Goal: Register for event/course

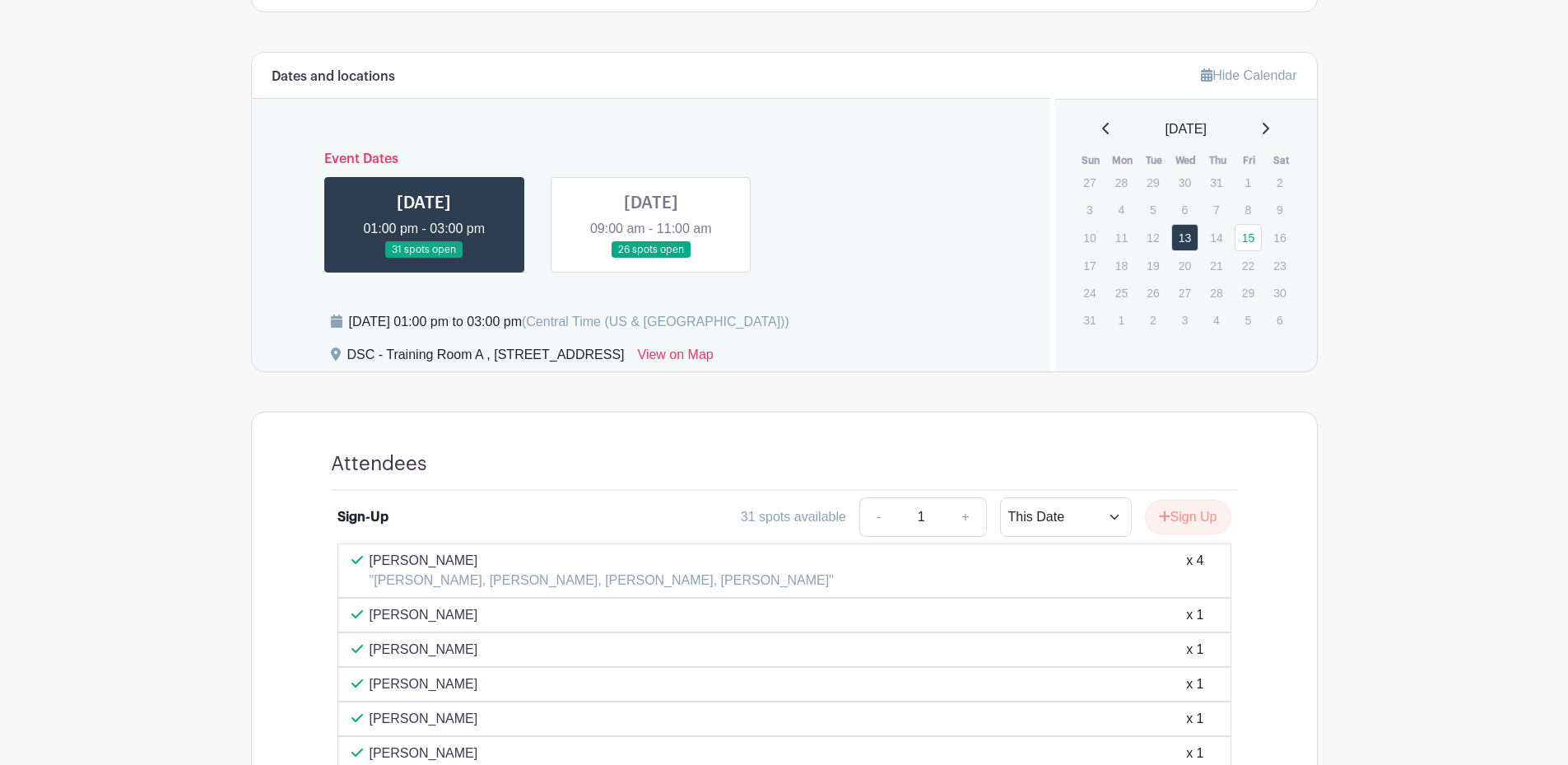
scroll to position [815, 0]
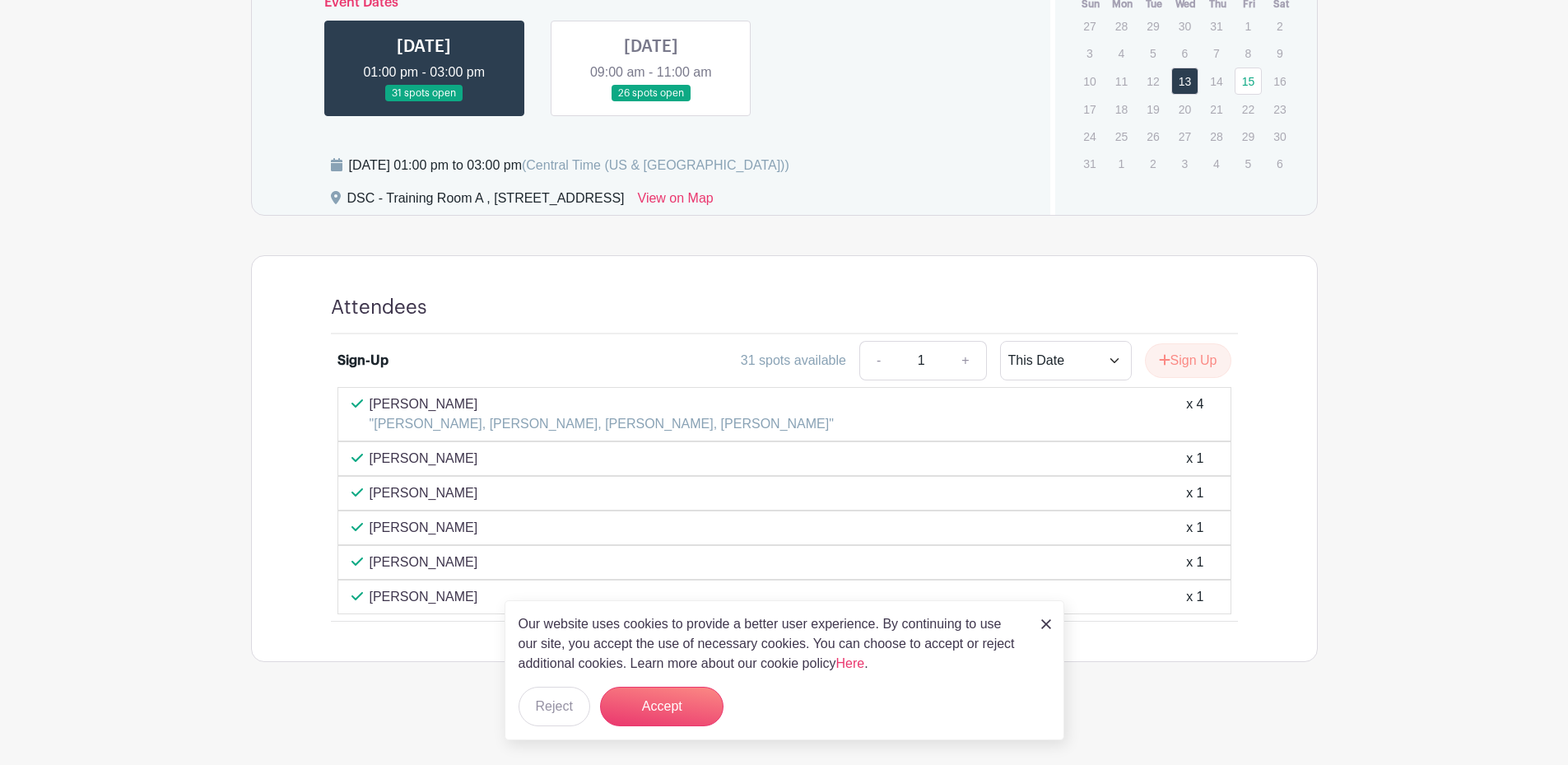
click at [651, 102] on link at bounding box center [651, 102] width 0 height 0
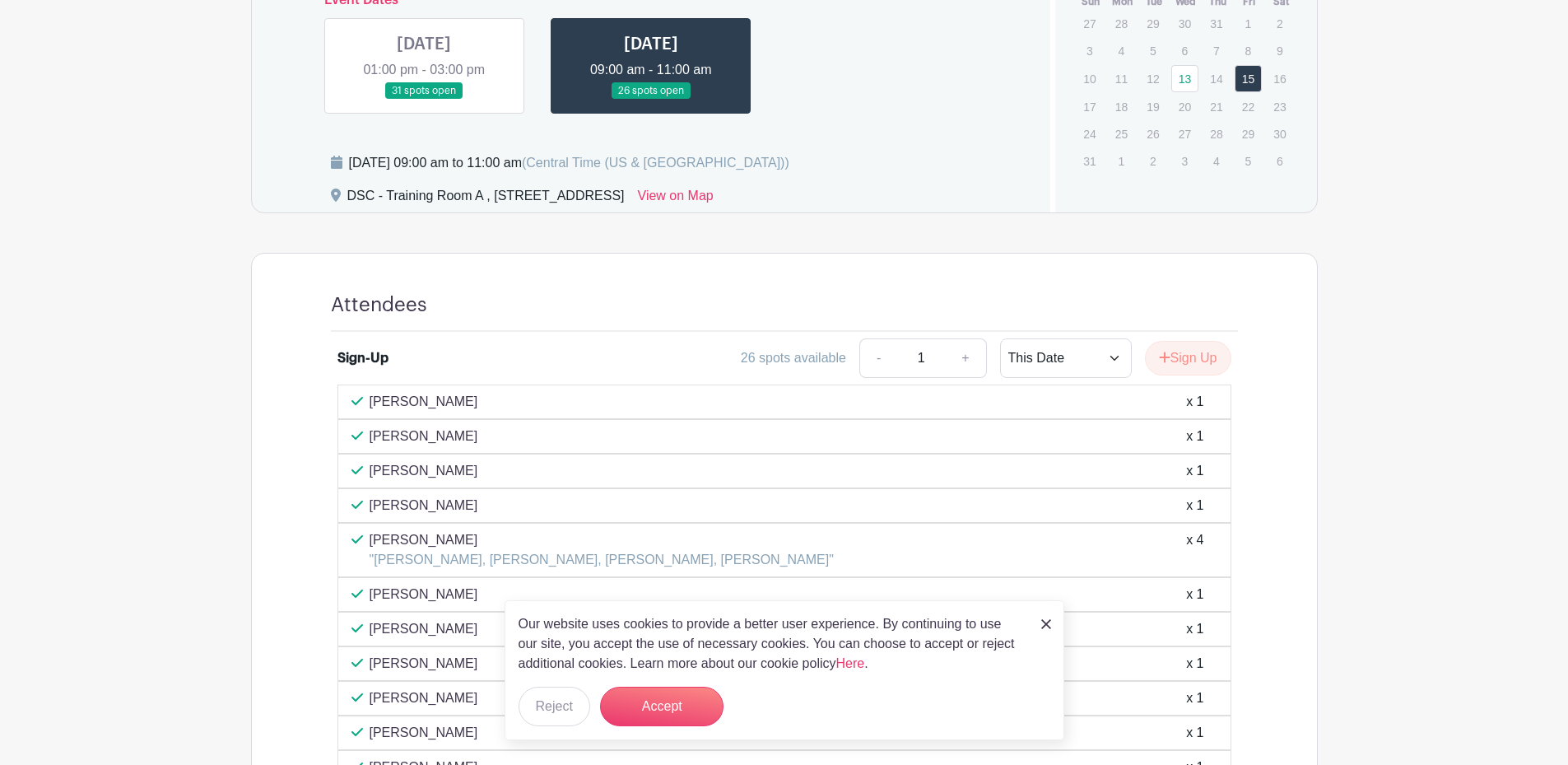
scroll to position [658, 0]
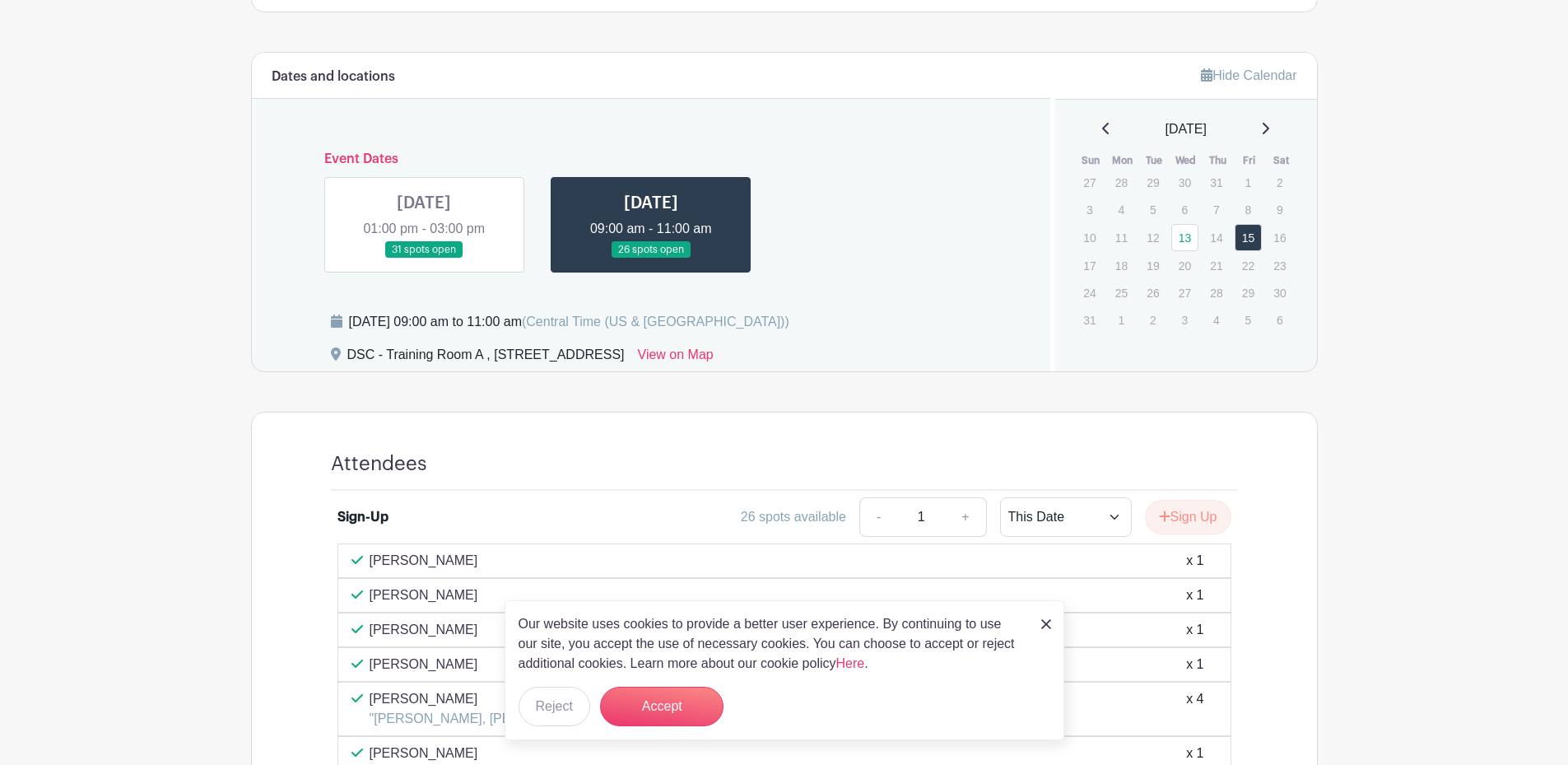
click at [424, 259] on link at bounding box center [424, 259] width 0 height 0
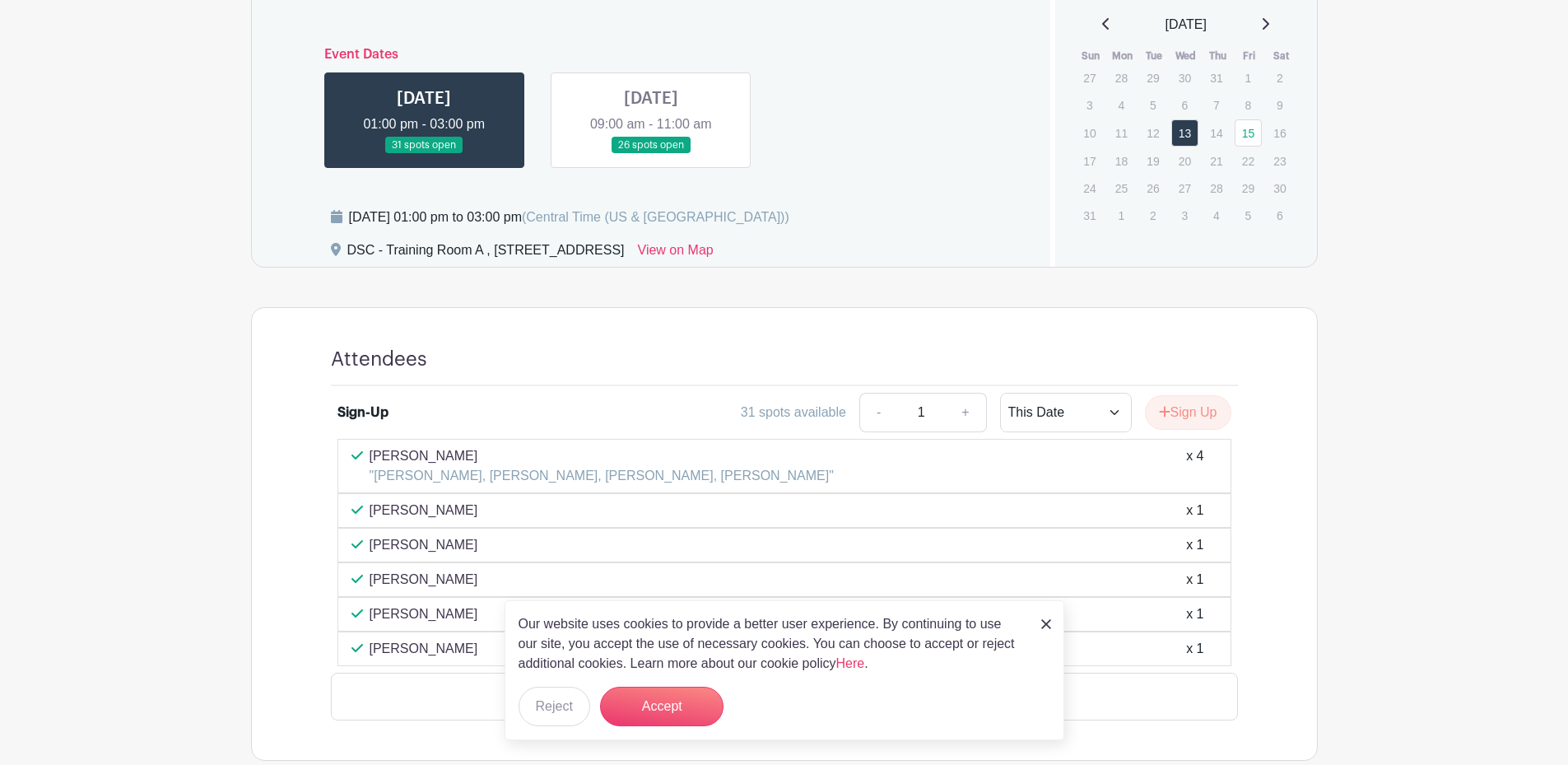
scroll to position [815, 0]
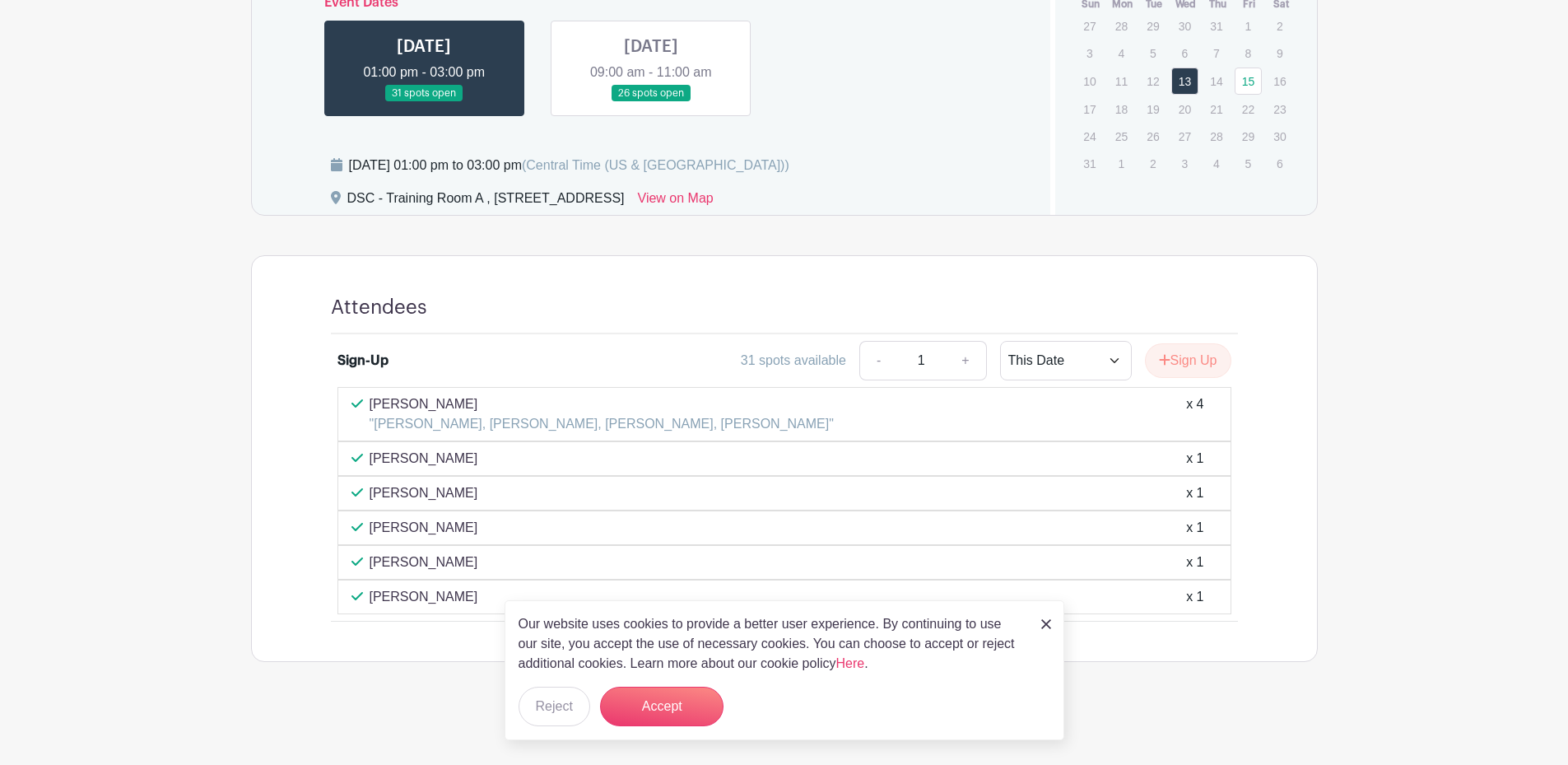
click at [651, 102] on link at bounding box center [651, 102] width 0 height 0
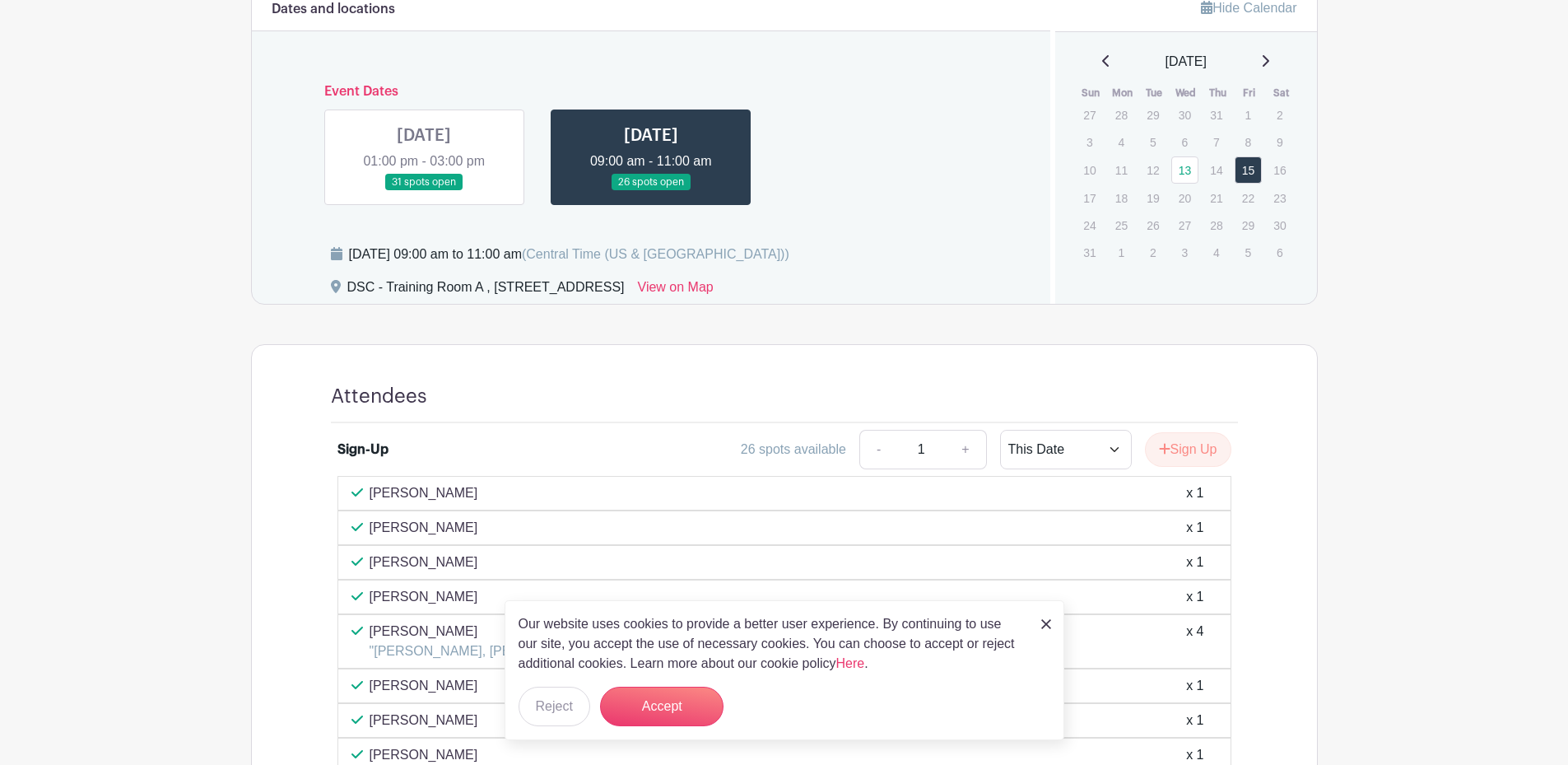
scroll to position [576, 0]
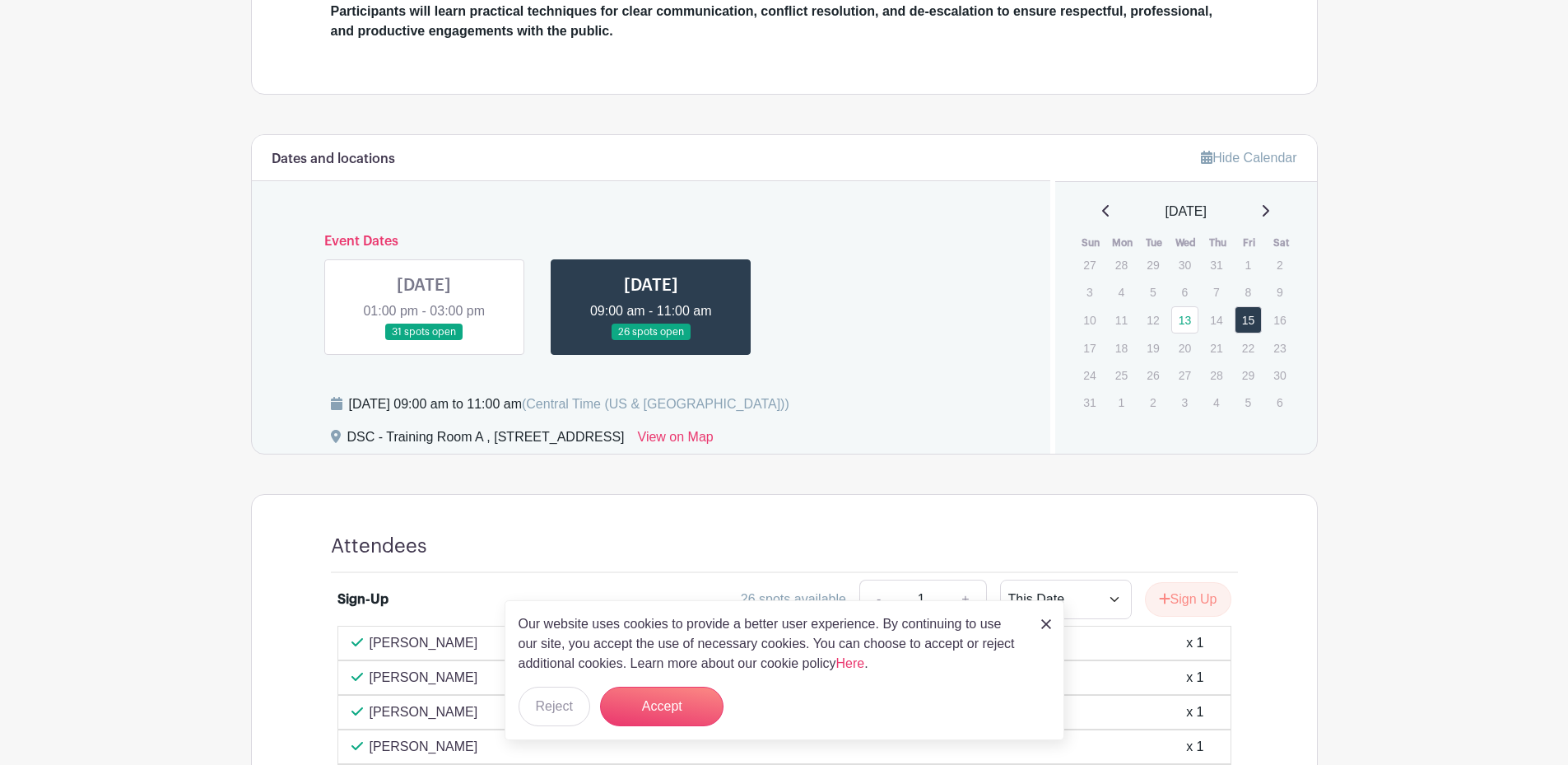
click at [424, 341] on link at bounding box center [424, 341] width 0 height 0
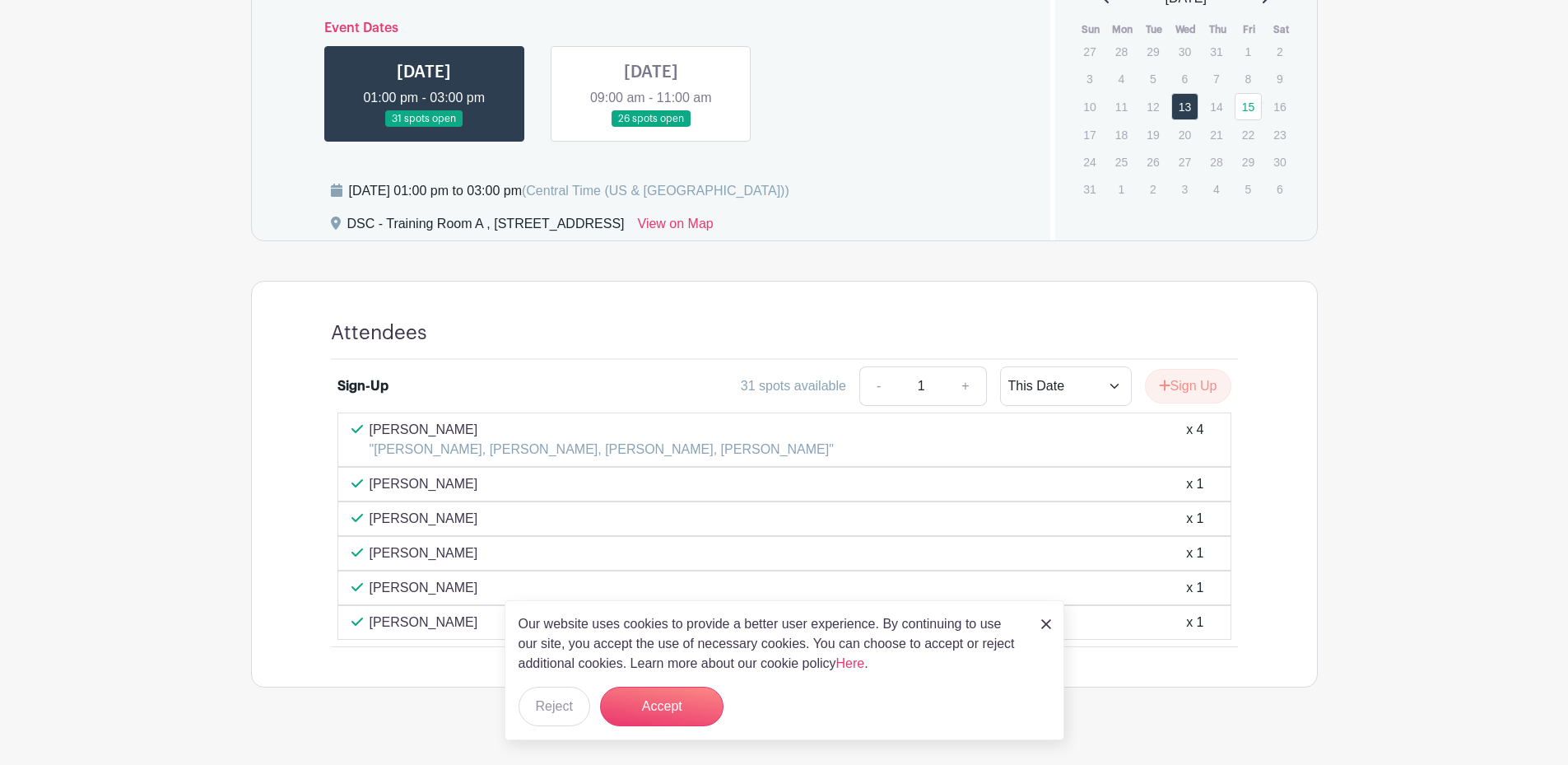
scroll to position [815, 0]
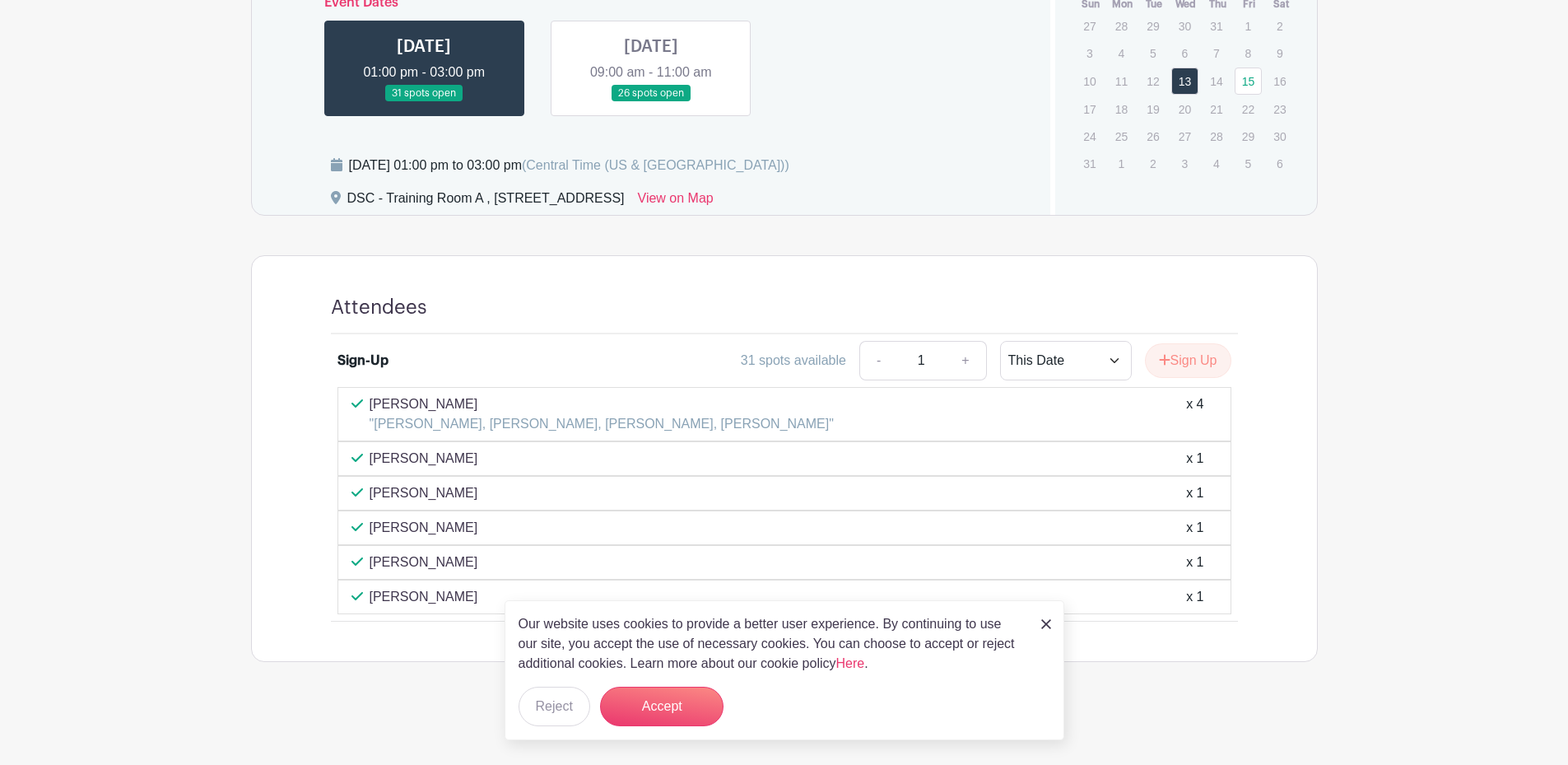
click at [1043, 628] on img at bounding box center [1046, 623] width 9 height 9
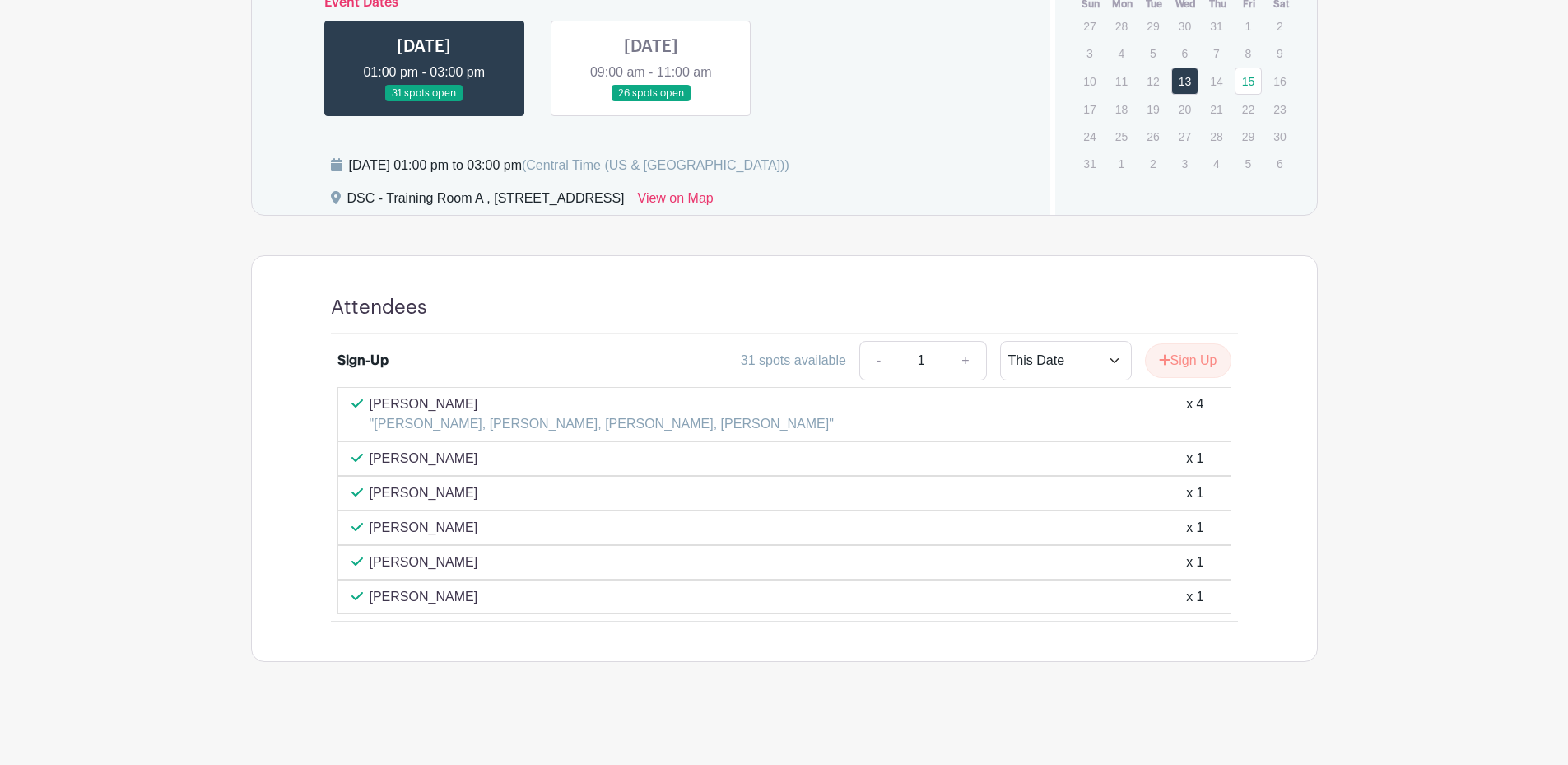
click at [1231, 366] on div "Sign Up" at bounding box center [1181, 360] width 99 height 35
click at [1202, 358] on button "Sign Up" at bounding box center [1188, 360] width 87 height 35
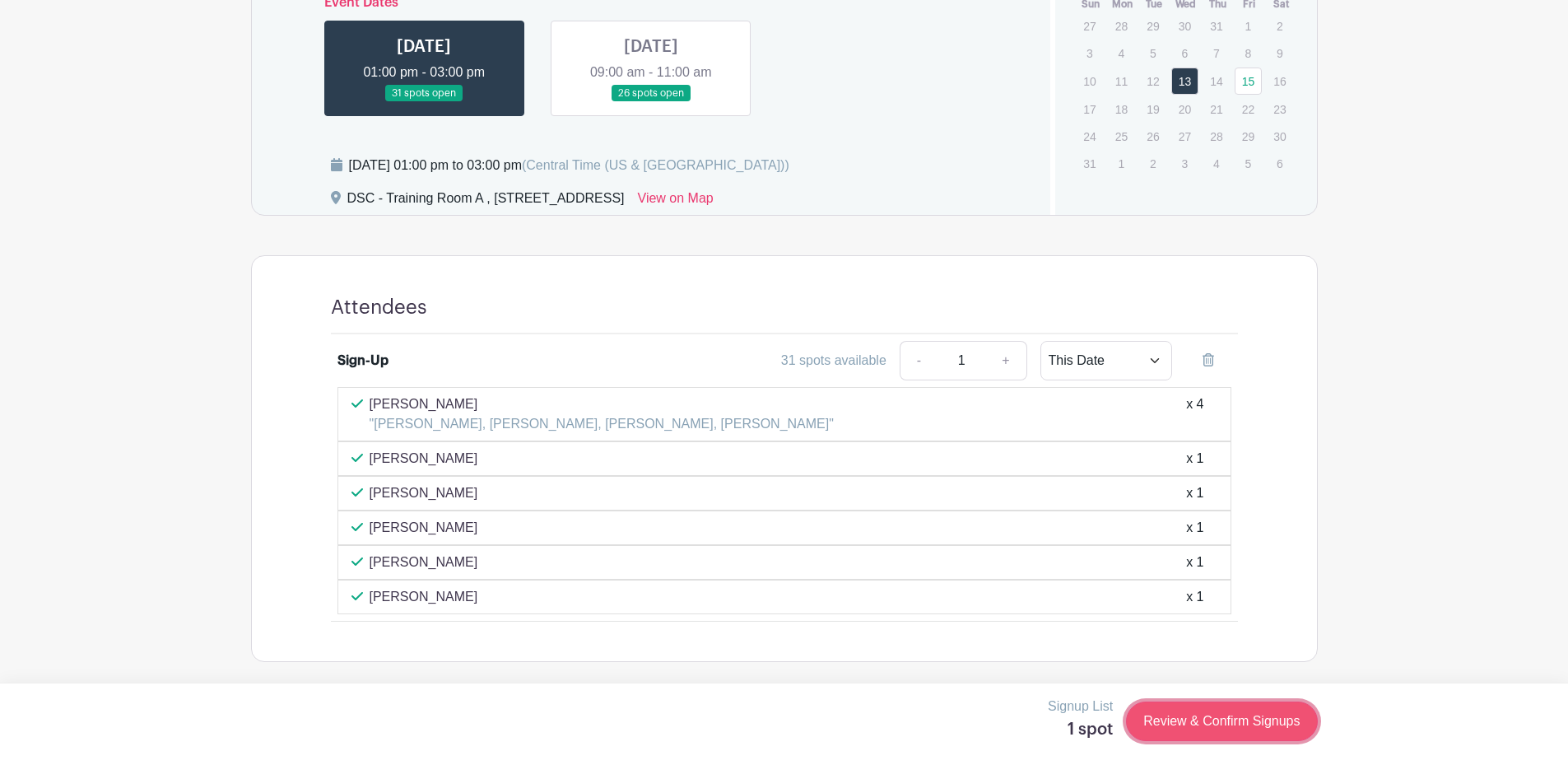
click at [1219, 723] on link "Review & Confirm Signups" at bounding box center [1221, 722] width 191 height 40
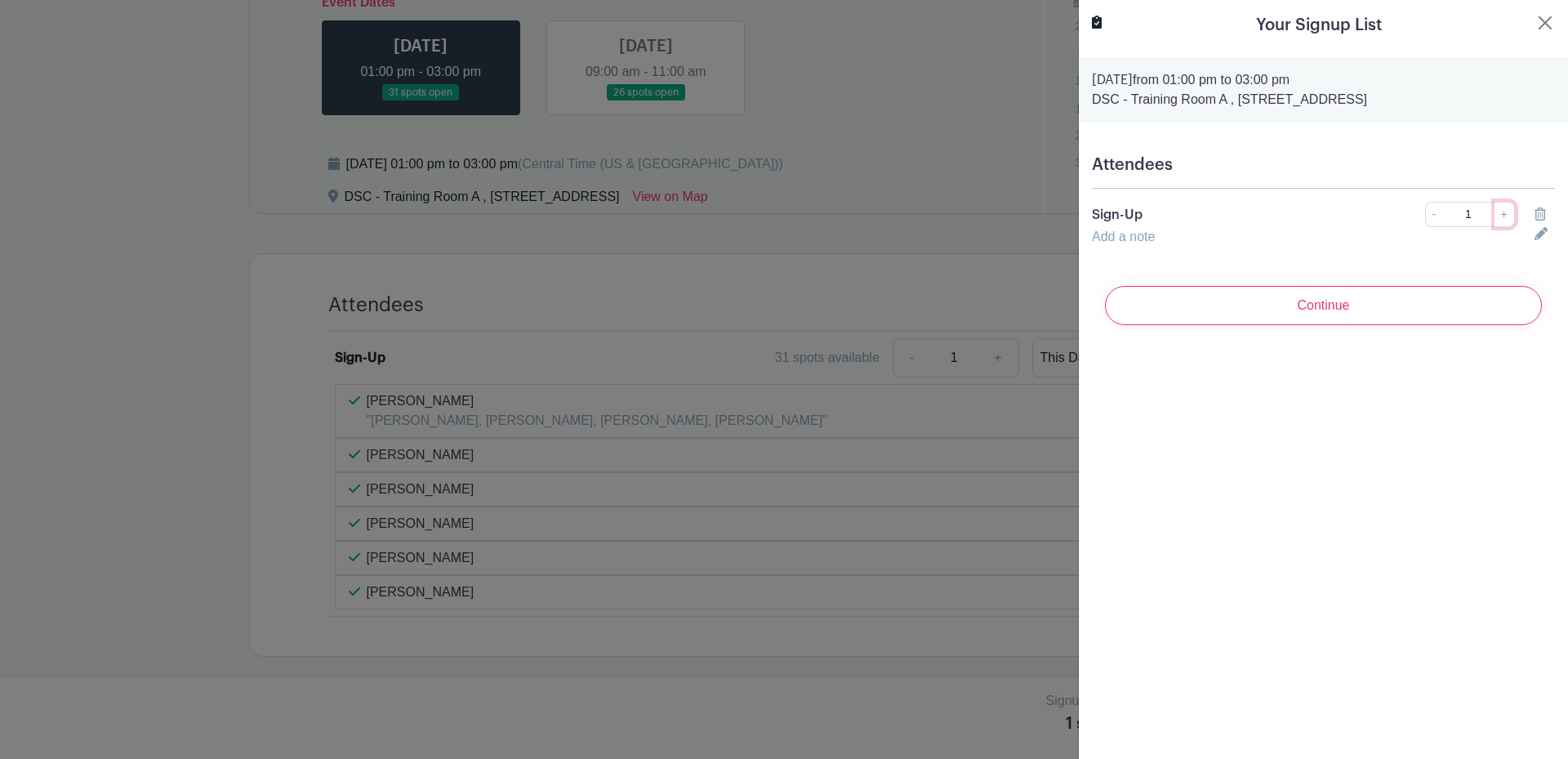
click at [1495, 216] on link "+" at bounding box center [1505, 214] width 21 height 25
drag, startPoint x: 1420, startPoint y: 217, endPoint x: 1414, endPoint y: 238, distance: 21.8
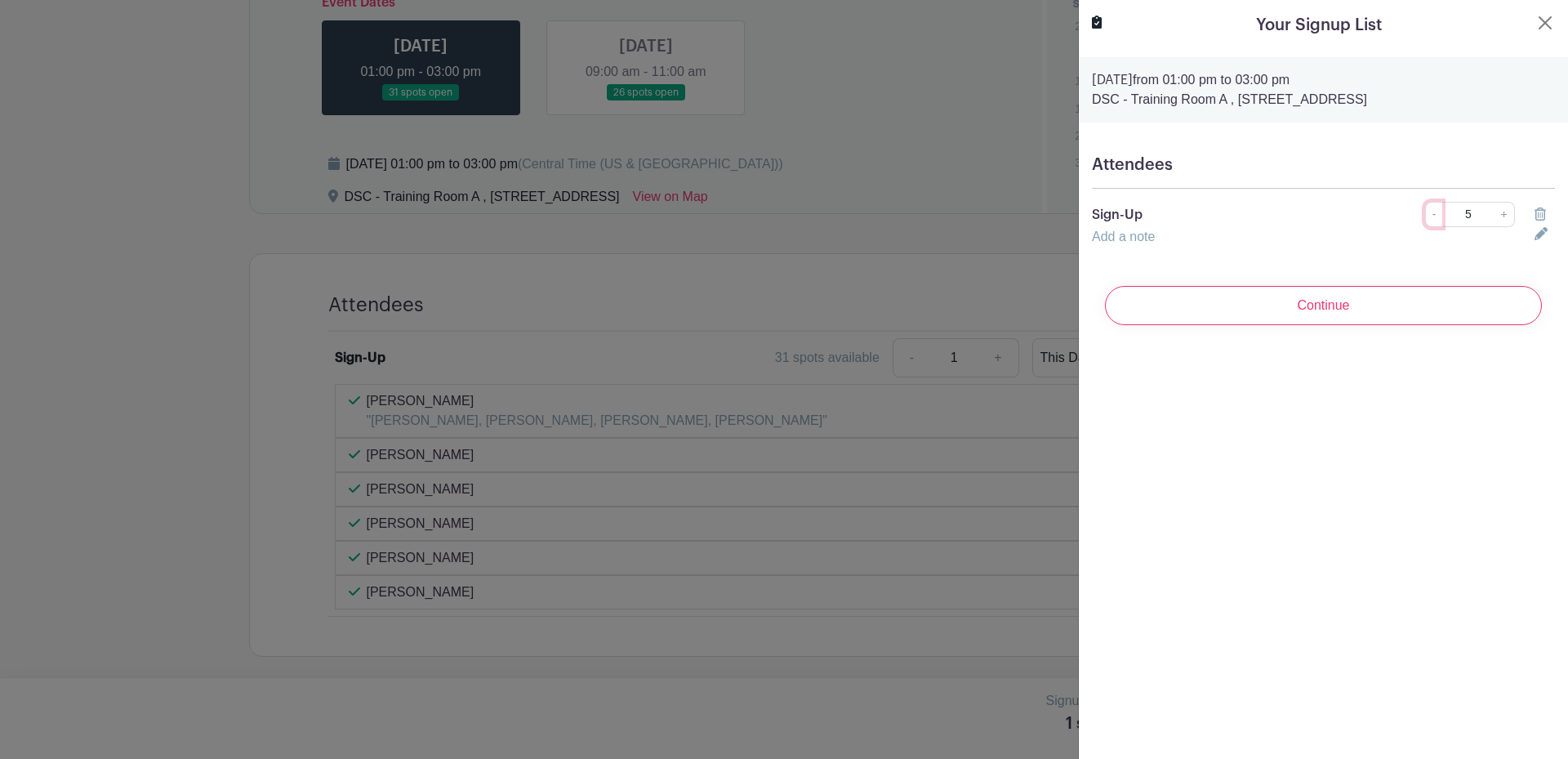
click at [1426, 216] on link "-" at bounding box center [1434, 214] width 18 height 25
click at [1495, 212] on link "+" at bounding box center [1505, 214] width 21 height 25
type input "5"
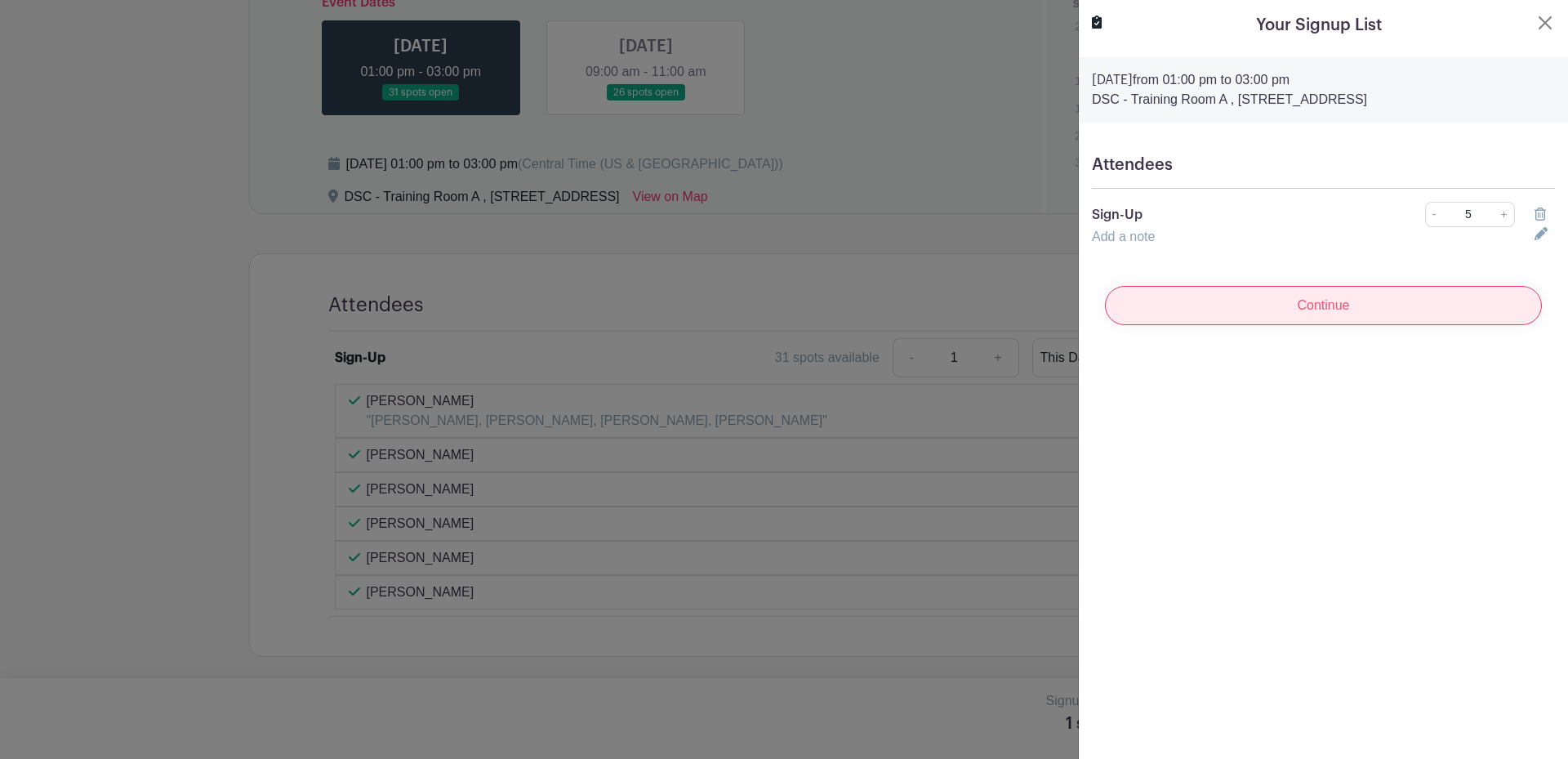
click at [1323, 308] on input "Continue" at bounding box center [1323, 305] width 437 height 39
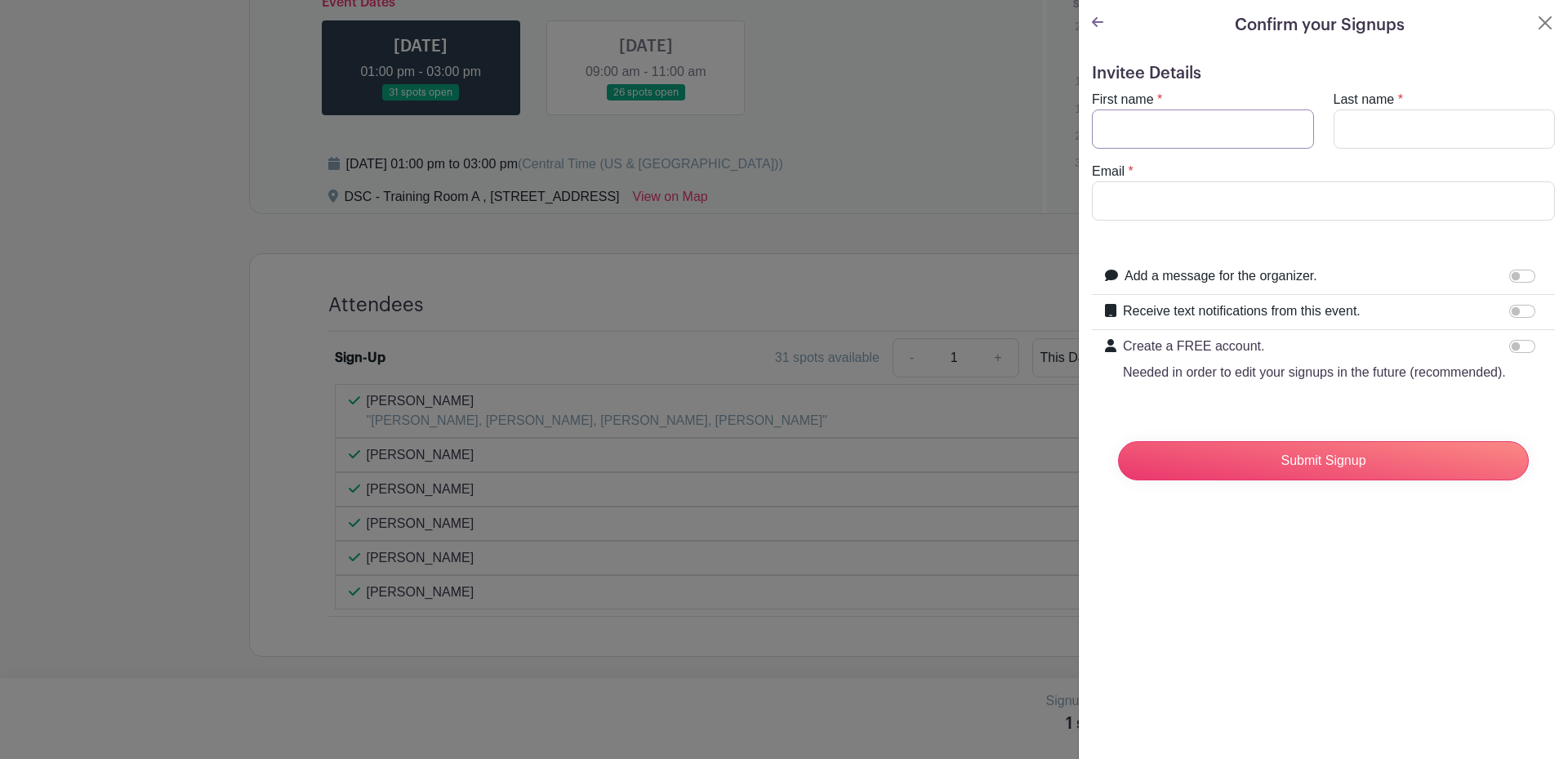
drag, startPoint x: 1127, startPoint y: 127, endPoint x: 1145, endPoint y: 131, distance: 18.4
click at [1127, 127] on input "First name" at bounding box center [1202, 129] width 222 height 39
type input "[PERSON_NAME]"
click at [1390, 124] on input "Last name" at bounding box center [1444, 129] width 222 height 39
click at [1288, 190] on input "Email" at bounding box center [1323, 201] width 463 height 39
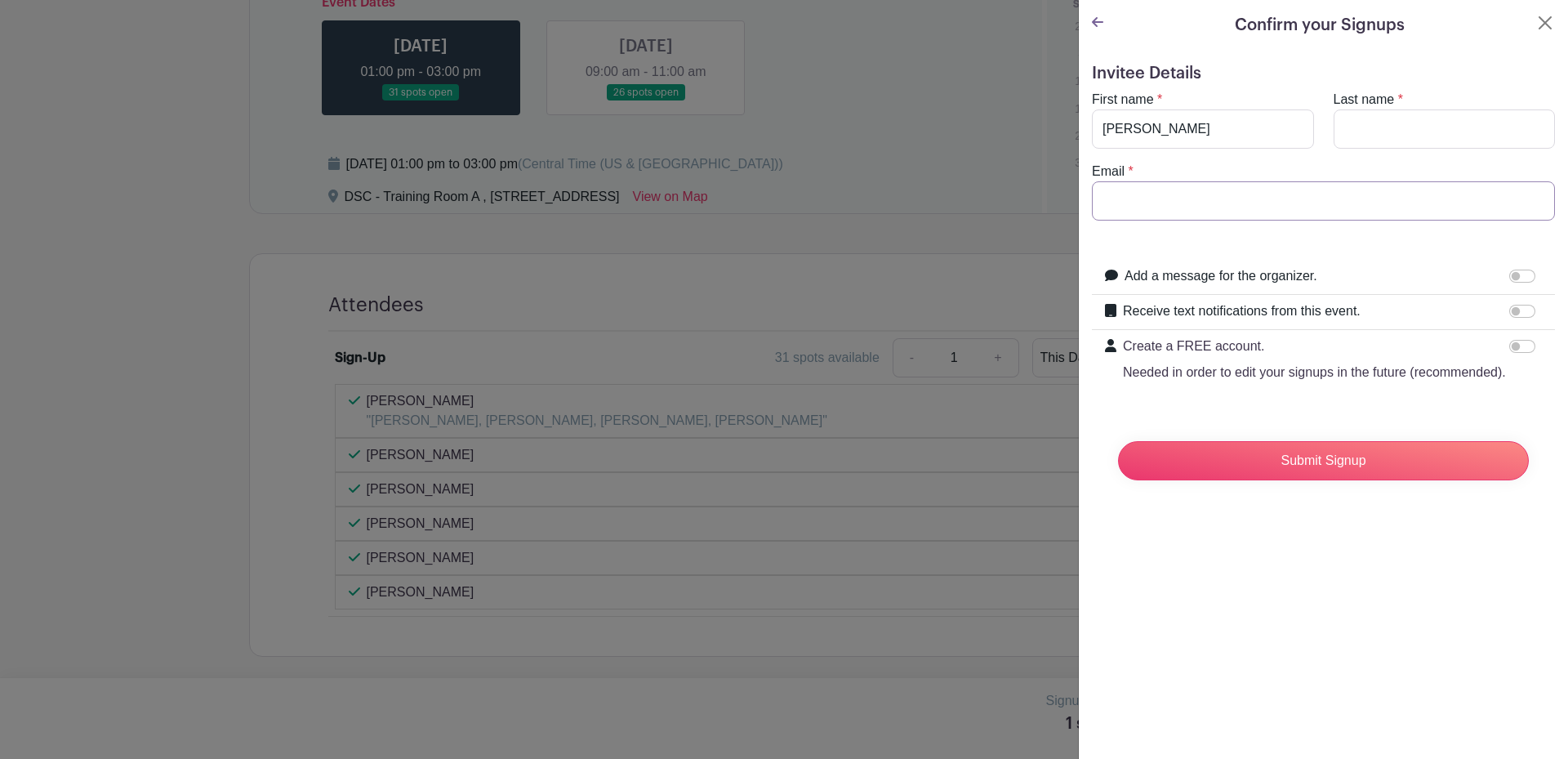
type input "[EMAIL_ADDRESS][DOMAIN_NAME]"
click at [1354, 120] on input "Last name" at bounding box center [1444, 129] width 222 height 39
click at [1225, 141] on input "[PERSON_NAME]" at bounding box center [1202, 129] width 222 height 39
click at [1224, 138] on input "[PERSON_NAME]" at bounding box center [1202, 129] width 222 height 39
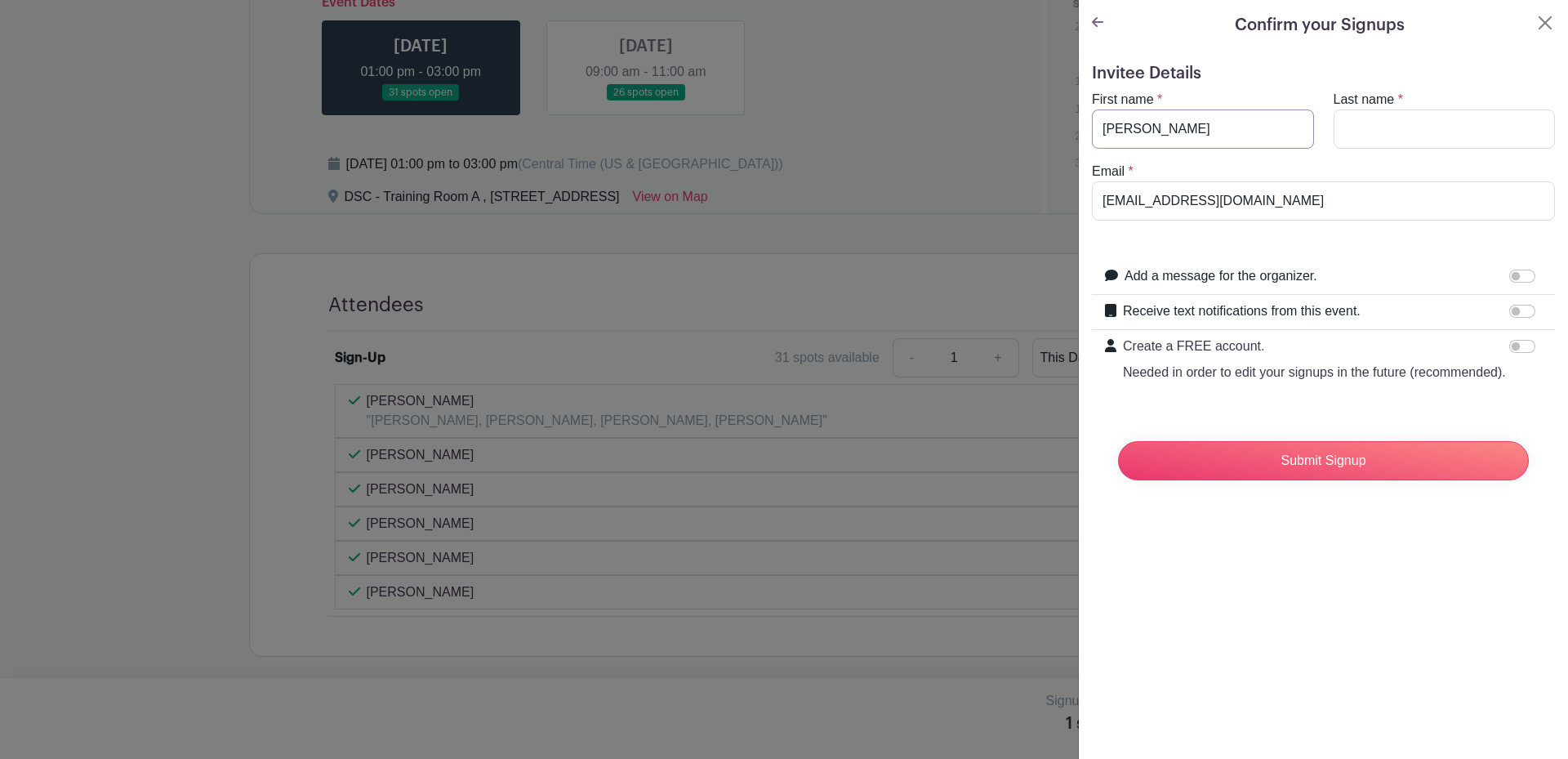
click at [1224, 138] on input "[PERSON_NAME]" at bounding box center [1202, 129] width 222 height 39
type input "[PERSON_NAME]"
type input "[EMAIL_ADDRESS][DOMAIN_NAME]"
click at [1297, 480] on input "Submit Signup" at bounding box center [1323, 461] width 411 height 39
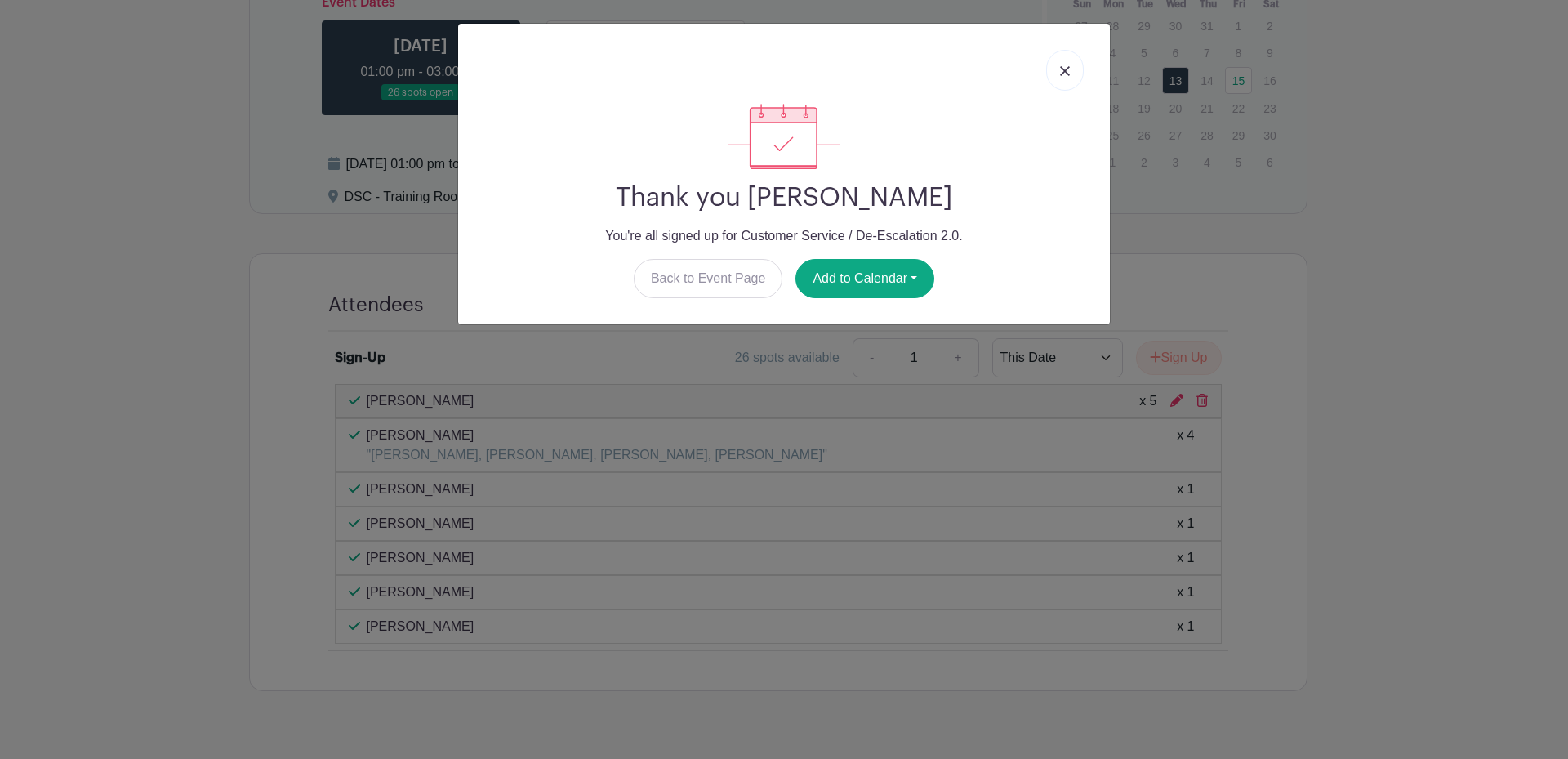
click at [1069, 76] on link at bounding box center [1065, 70] width 37 height 41
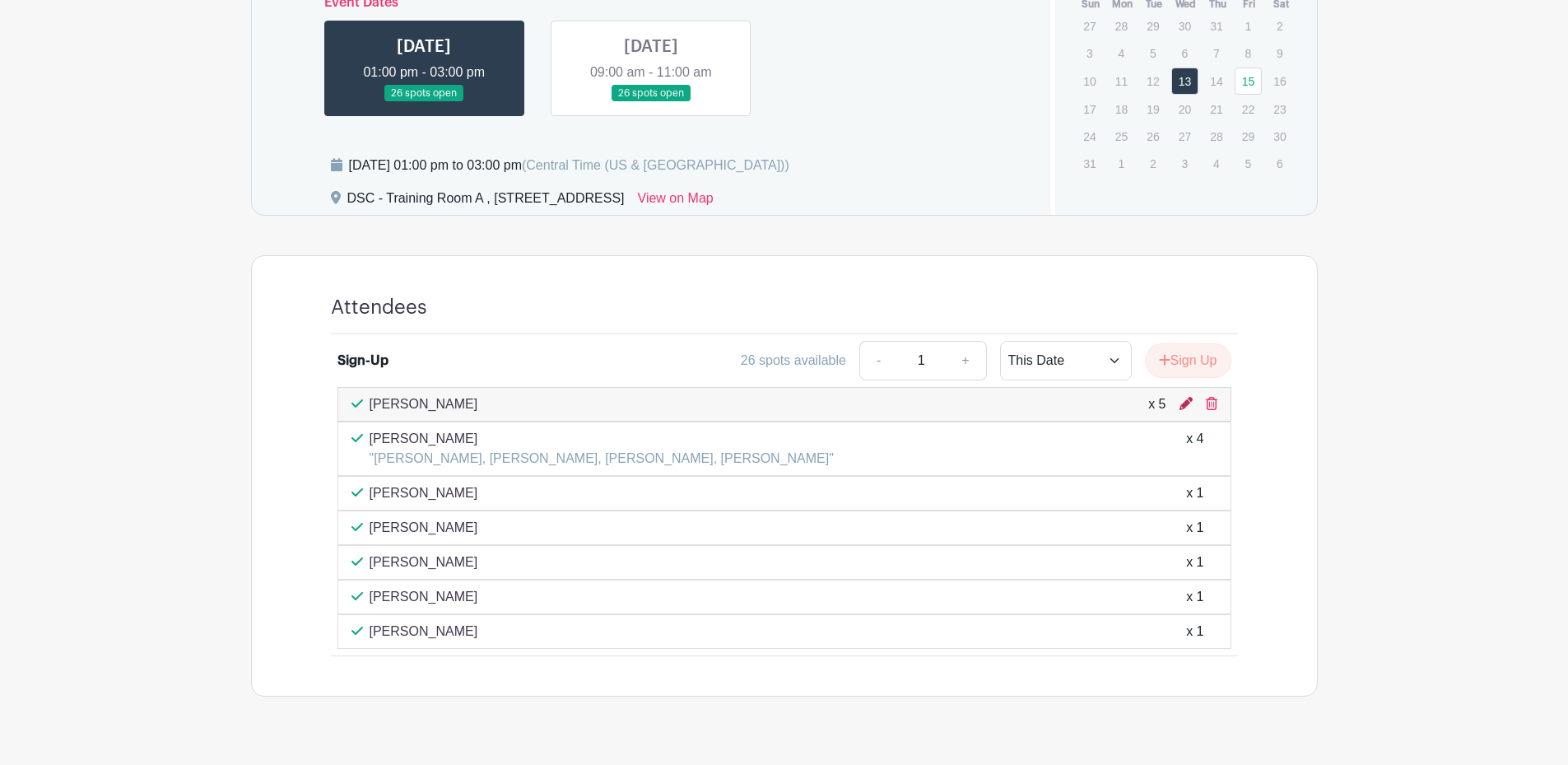
click at [1183, 405] on icon at bounding box center [1186, 403] width 13 height 13
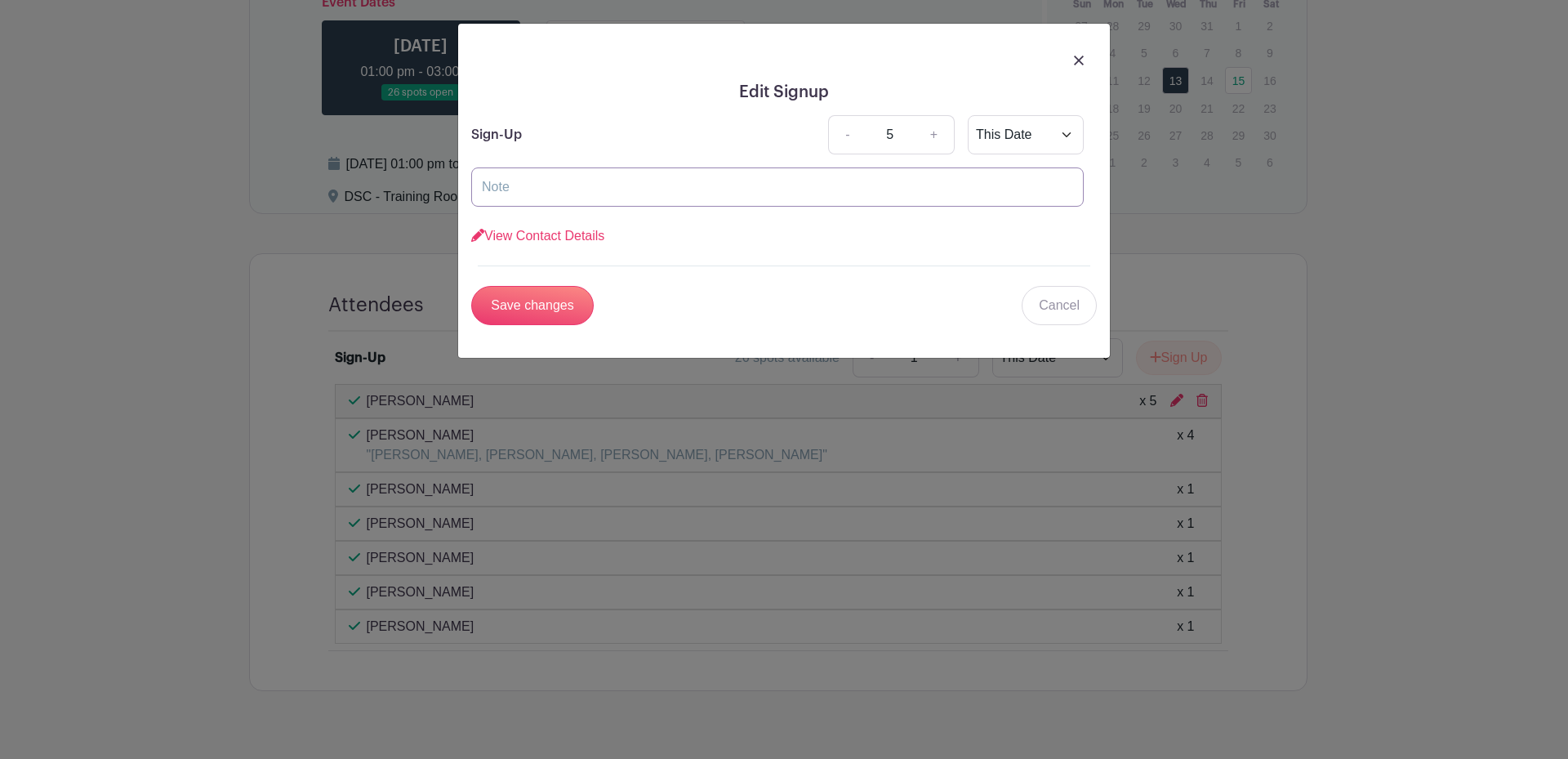
click at [658, 190] on input "text" at bounding box center [778, 187] width 613 height 39
type input "[PERSON_NAME], [PERSON_NAME], [PERSON_NAME], [PERSON_NAME]"
click at [574, 295] on input "Save changes" at bounding box center [532, 305] width 123 height 39
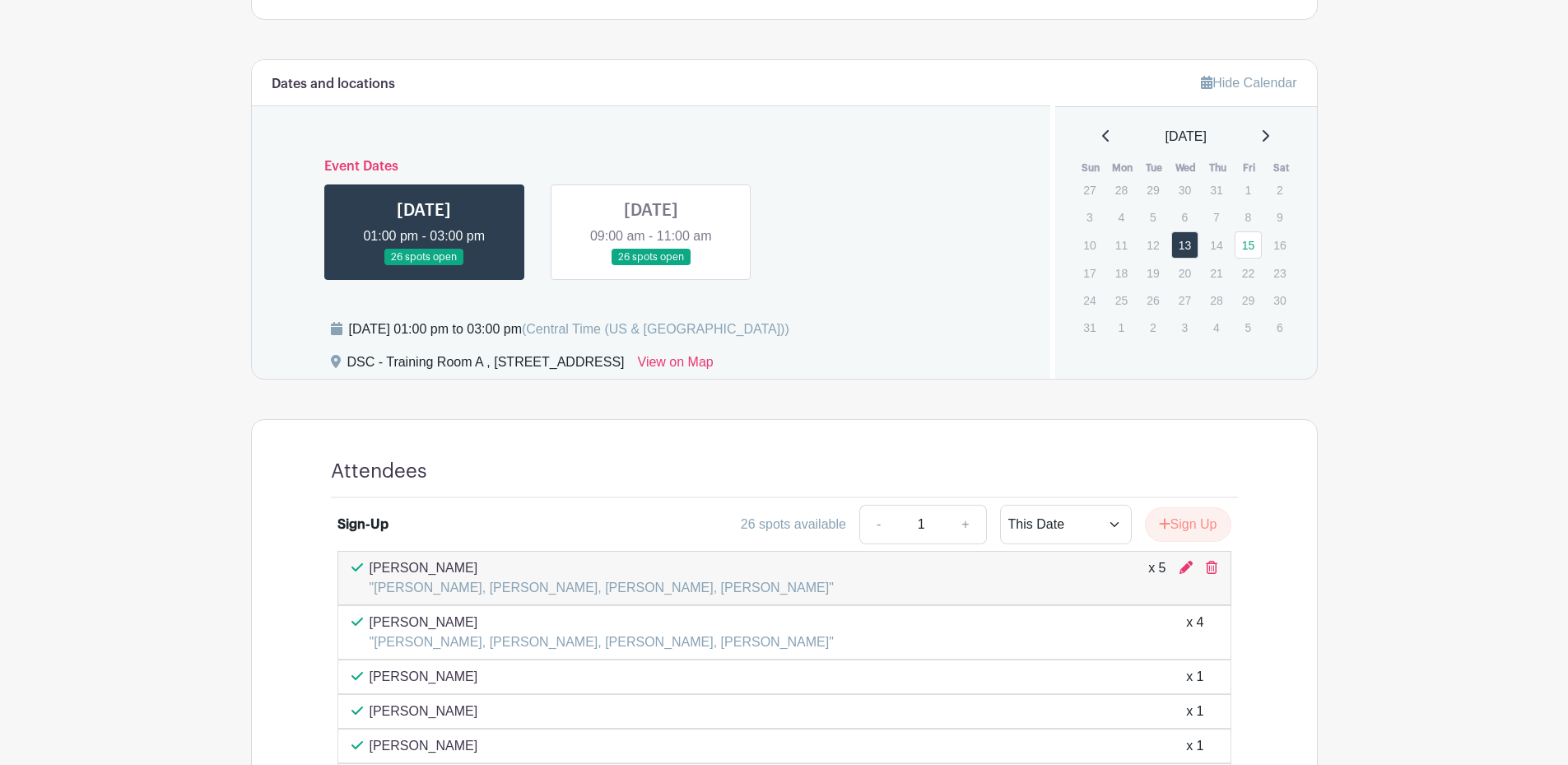
scroll to position [650, 0]
click at [651, 266] on link at bounding box center [651, 266] width 0 height 0
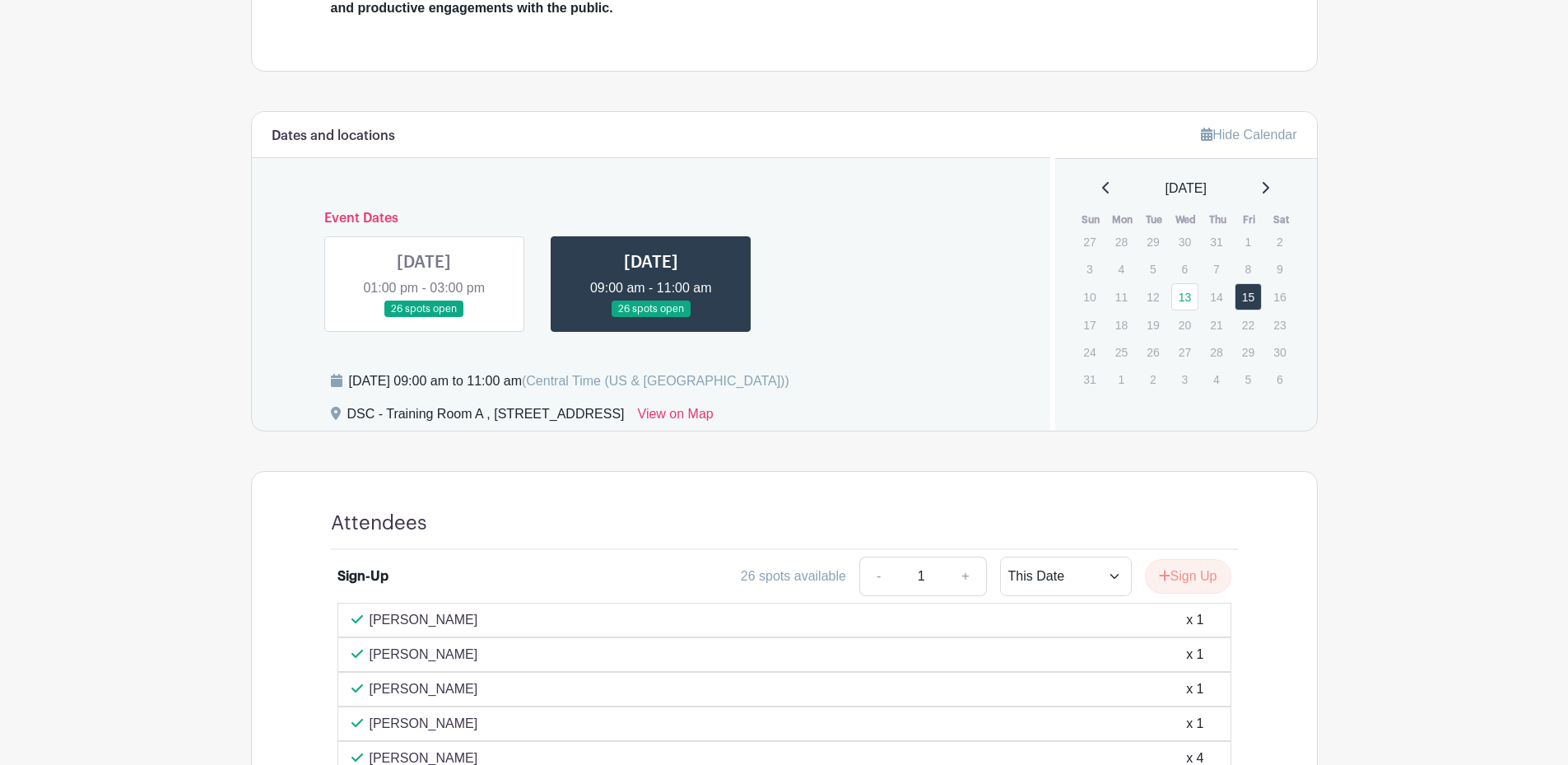
scroll to position [733, 0]
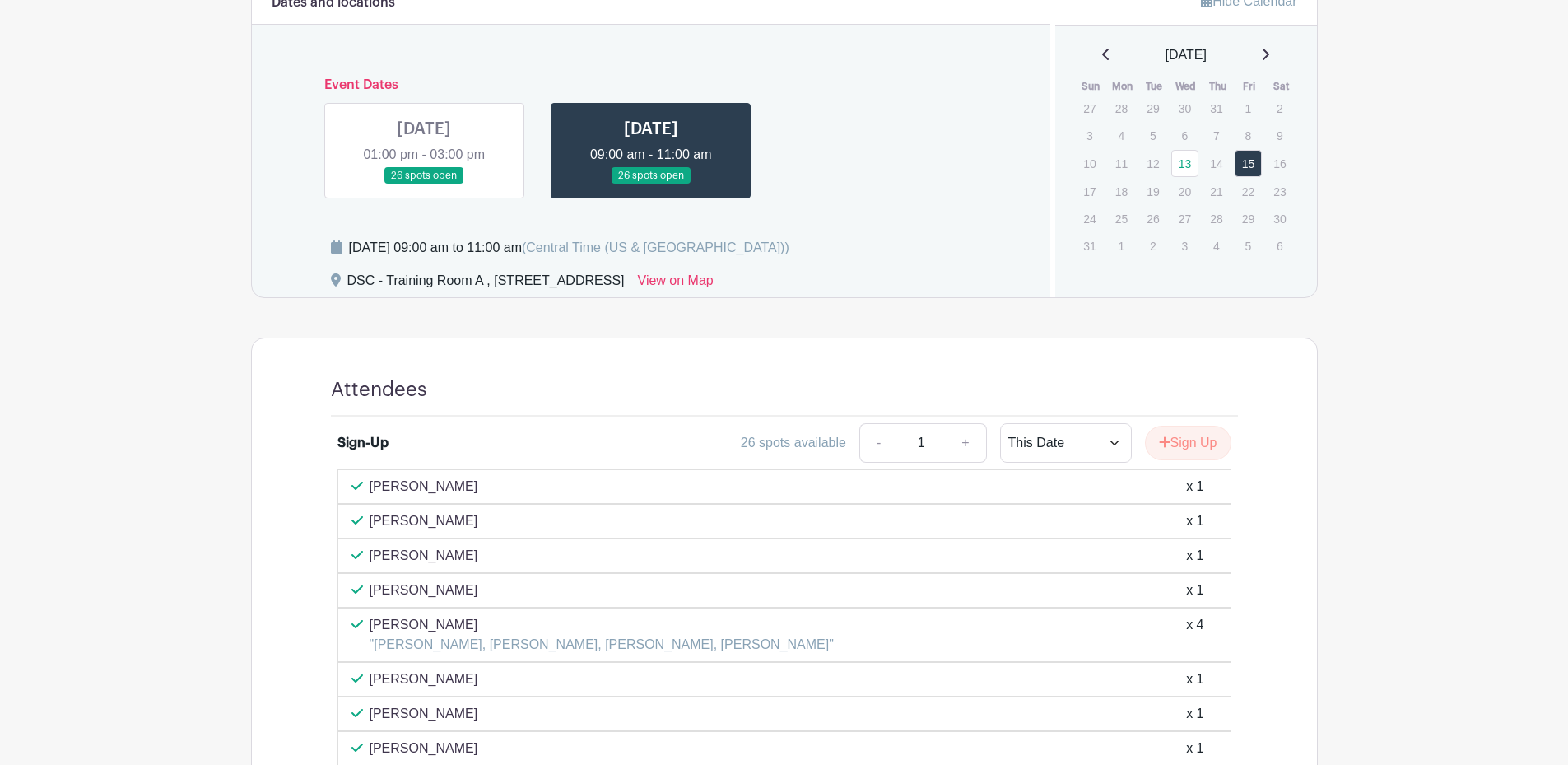
click at [1393, 422] on main "Log In Sign Up for Free Training & Development Customer Service / De-Escalation…" at bounding box center [784, 143] width 1568 height 1752
click at [651, 184] on link at bounding box center [651, 184] width 0 height 0
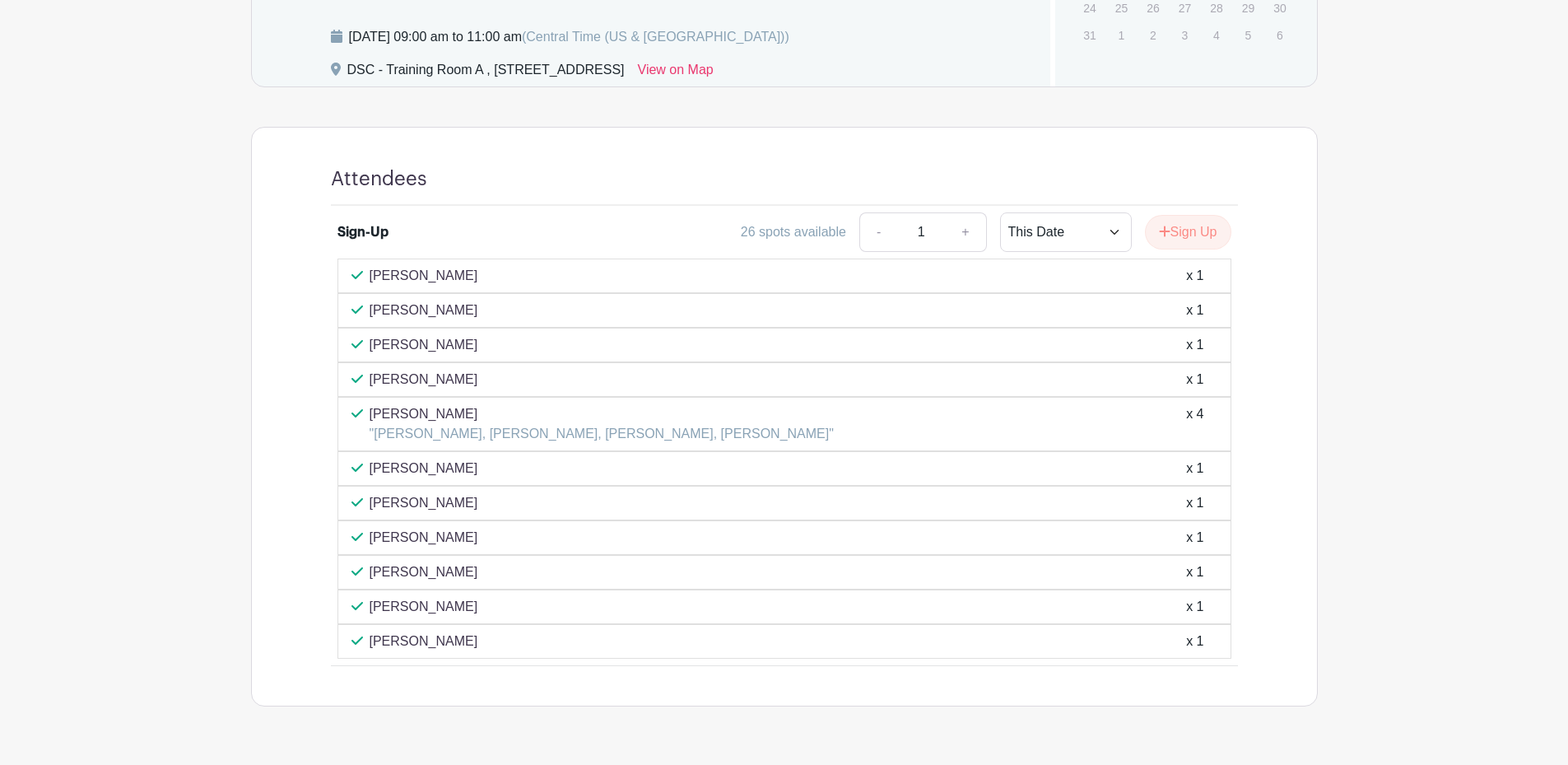
scroll to position [906, 0]
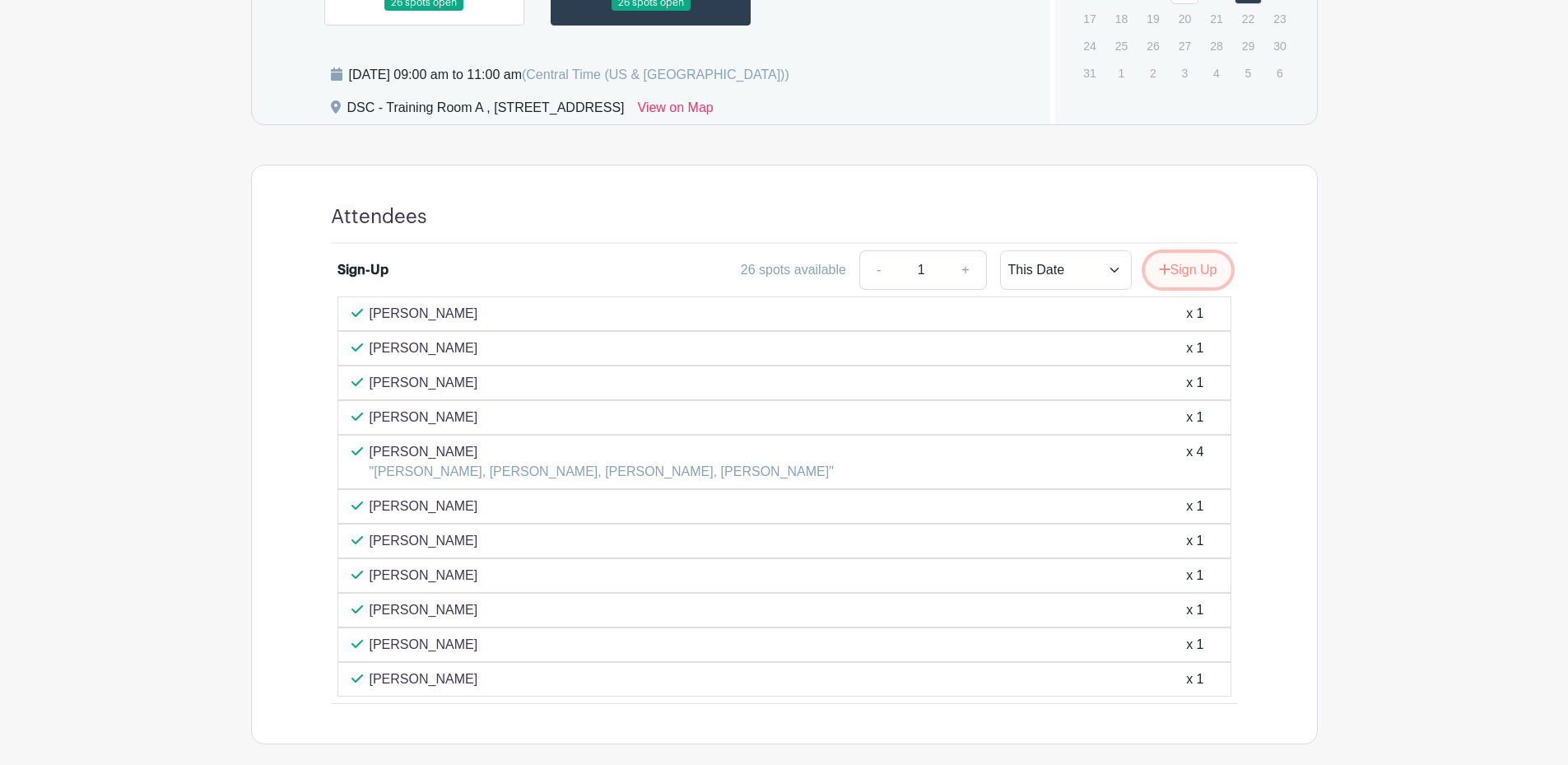
click at [1185, 270] on button "Sign Up" at bounding box center [1188, 270] width 87 height 35
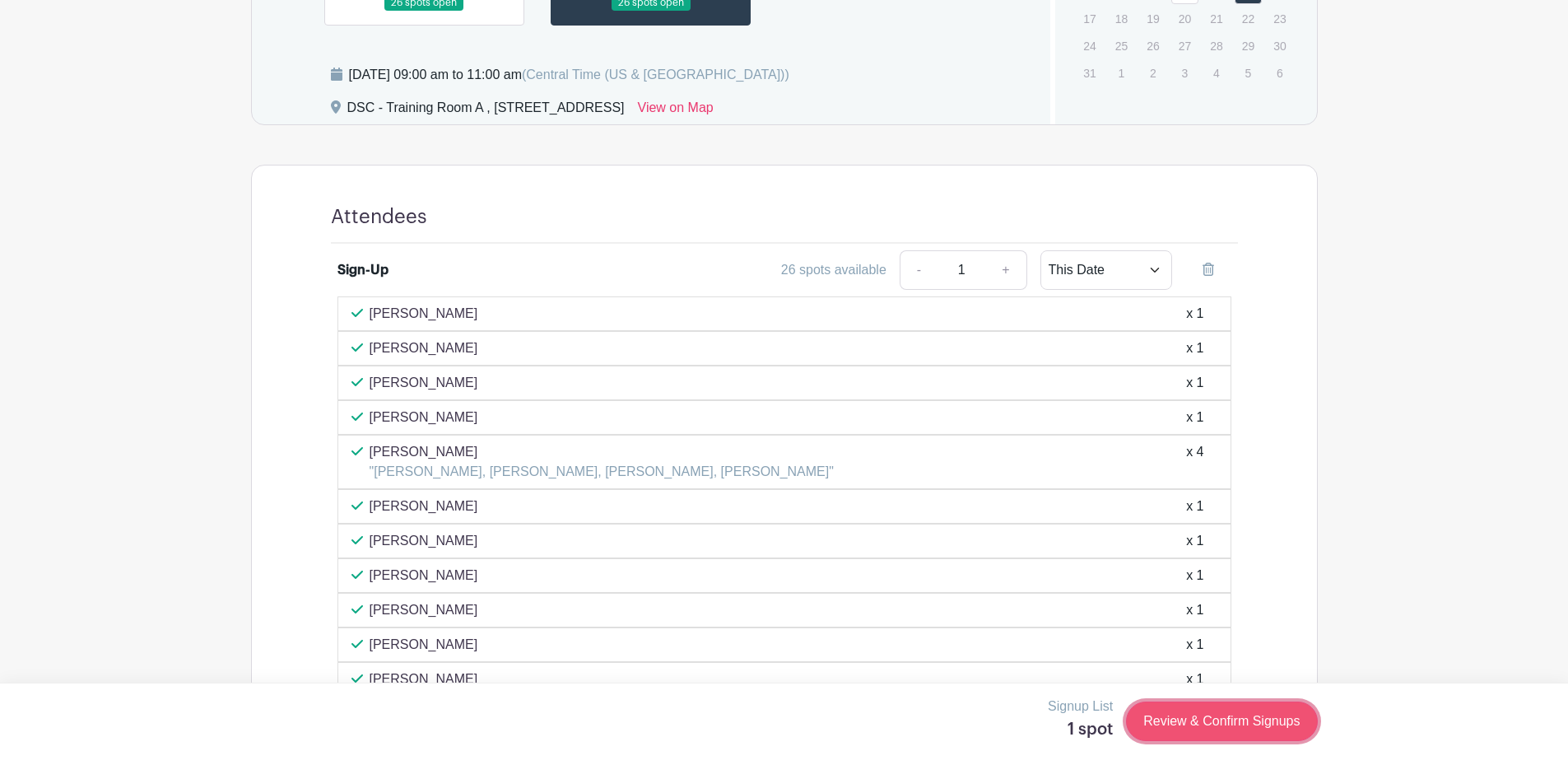
click at [1202, 720] on link "Review & Confirm Signups" at bounding box center [1221, 722] width 191 height 40
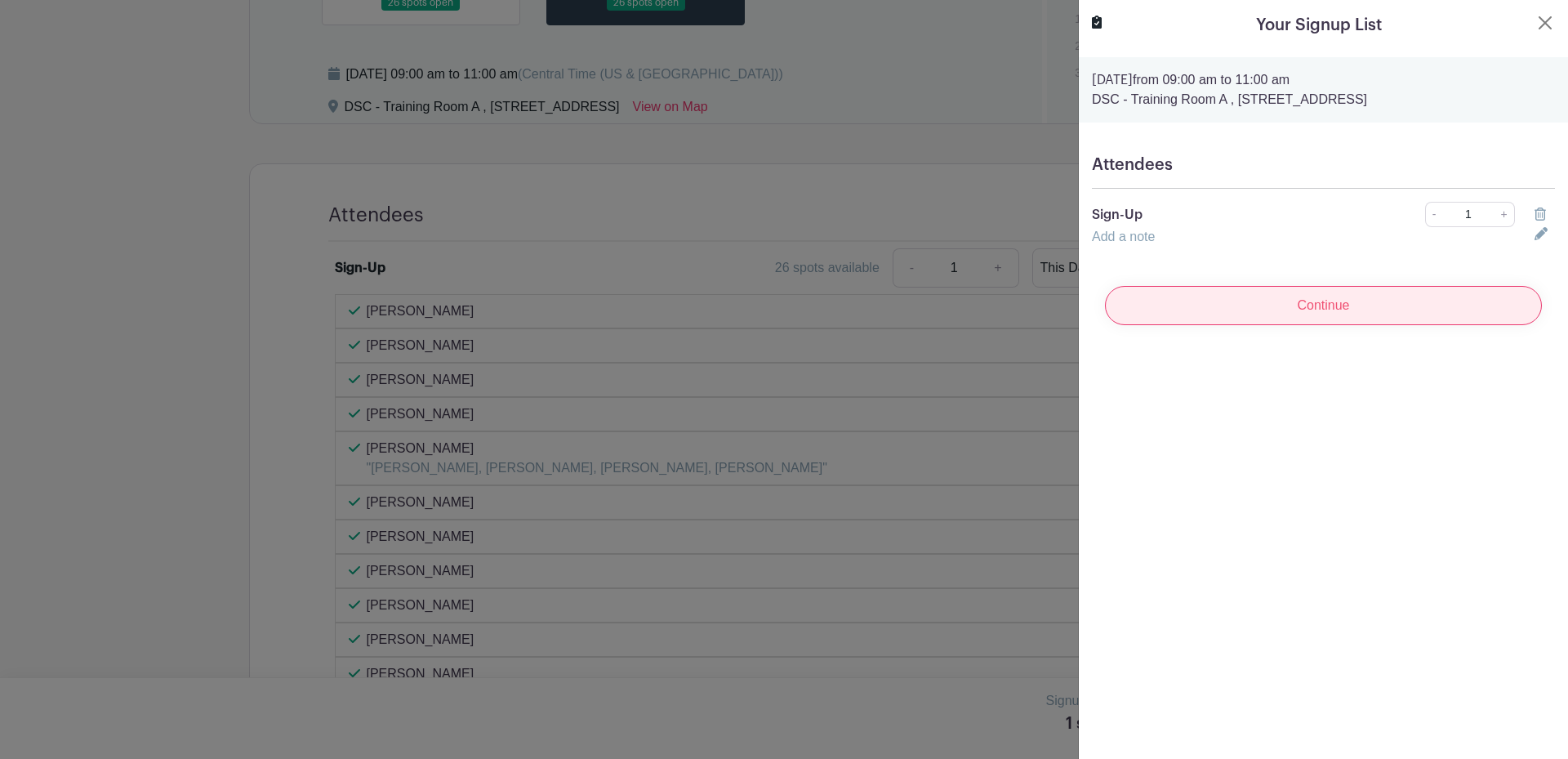
click at [1410, 310] on input "Continue" at bounding box center [1323, 305] width 437 height 39
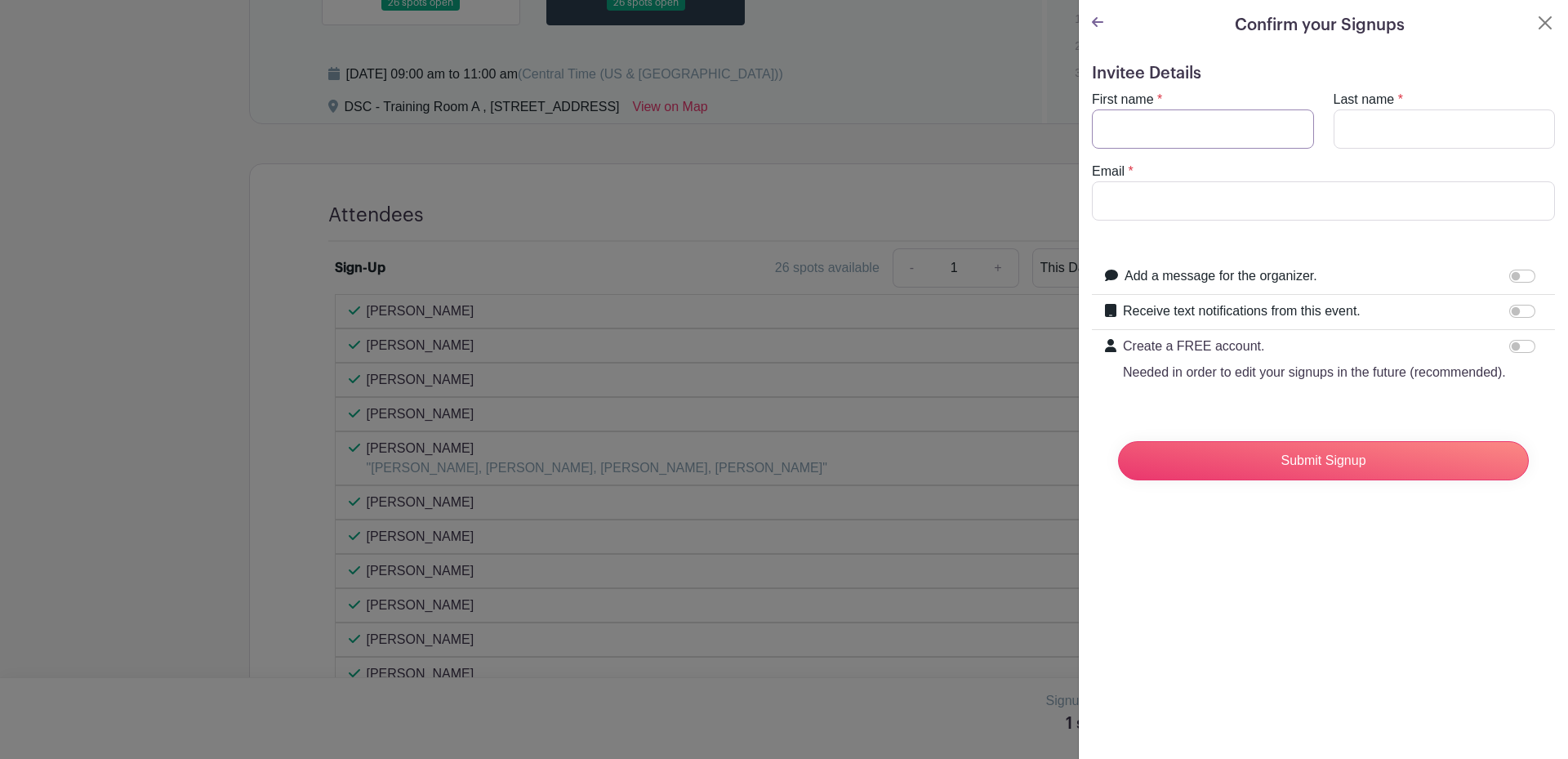
click at [1135, 123] on input "First name" at bounding box center [1202, 129] width 222 height 39
type input "[PERSON_NAME]"
type input "Austin"
type input "a"
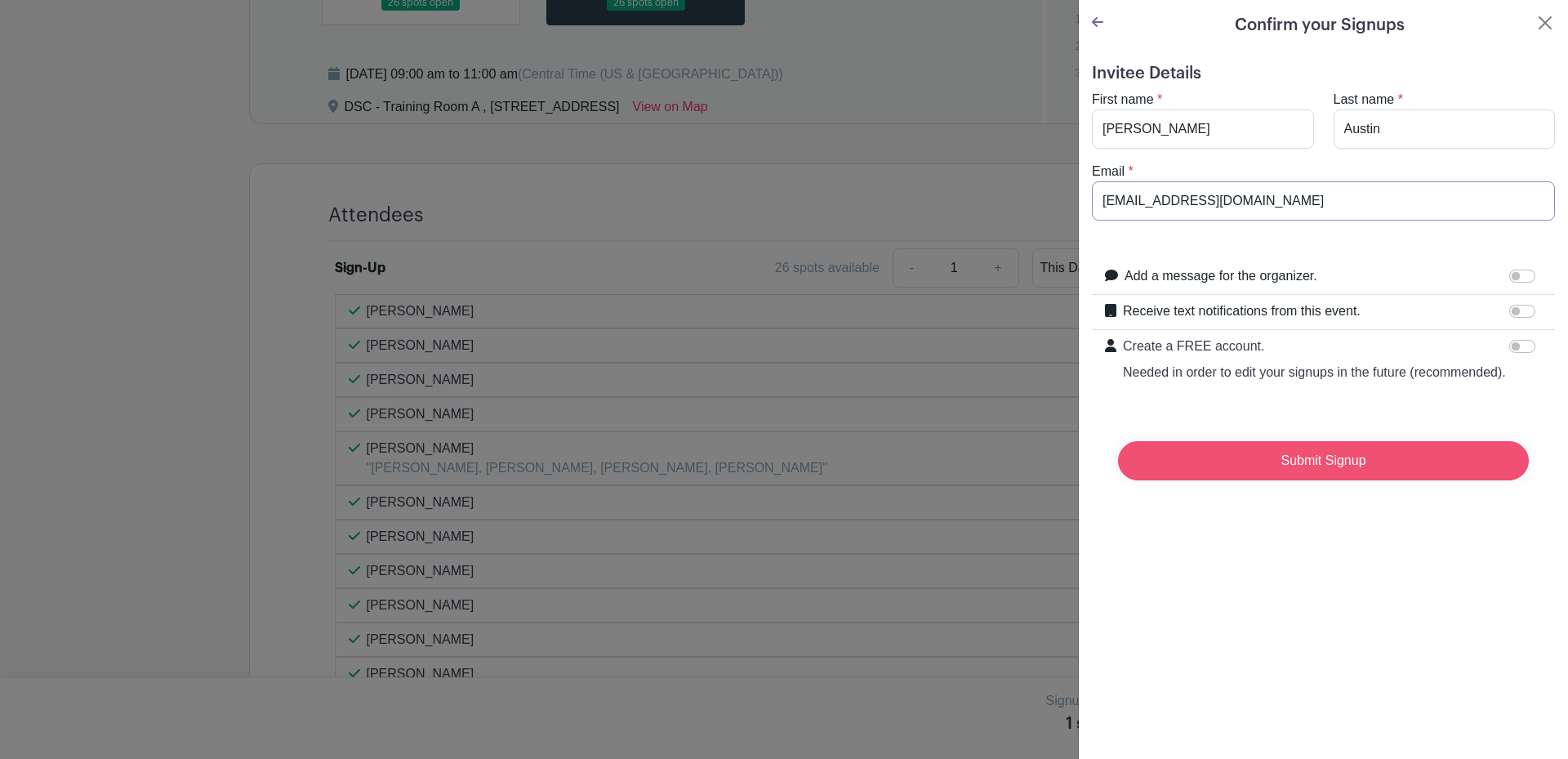
type input "[EMAIL_ADDRESS][DOMAIN_NAME]"
click at [1364, 480] on input "Submit Signup" at bounding box center [1323, 461] width 411 height 39
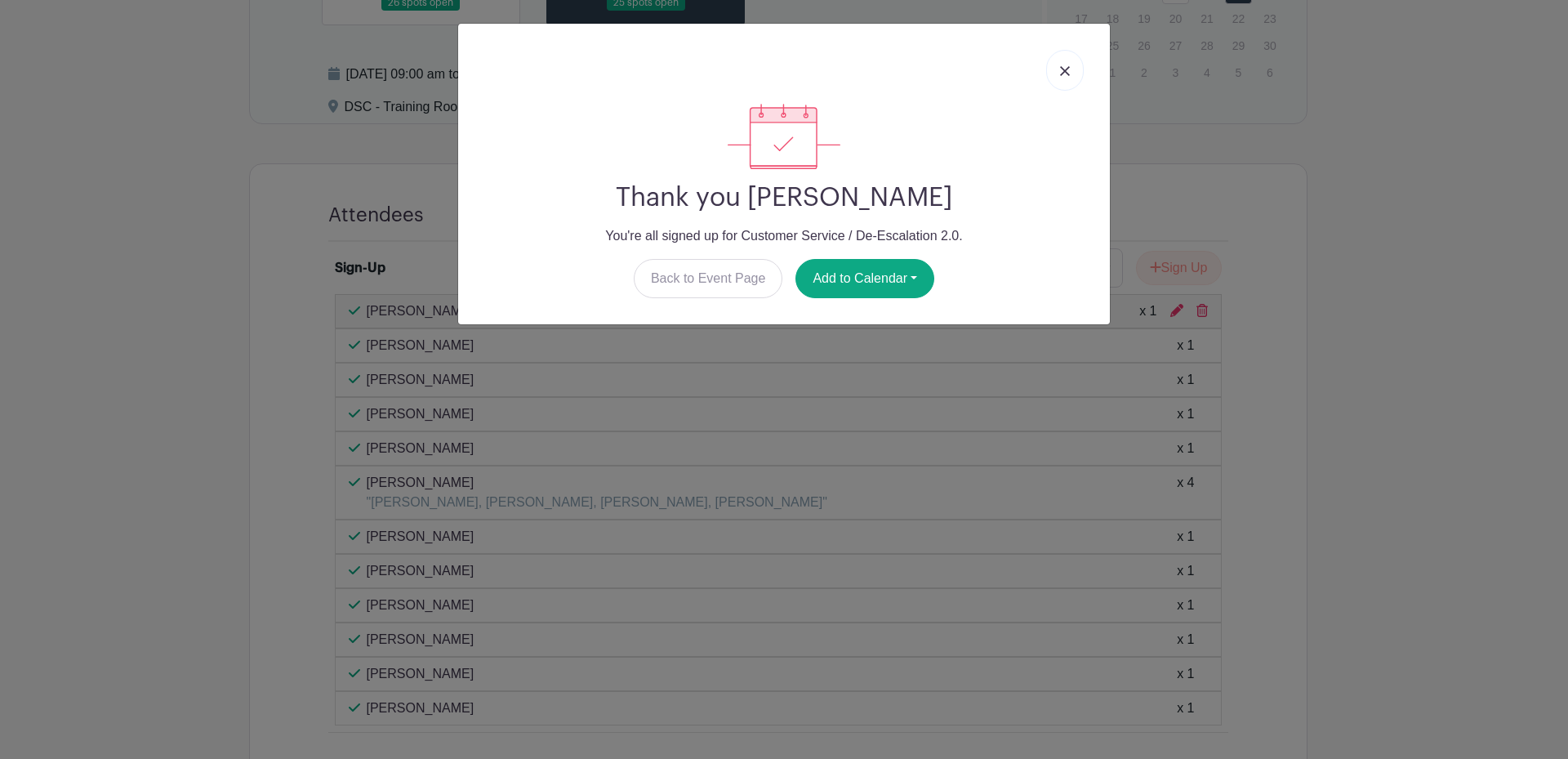
click at [1058, 68] on link at bounding box center [1065, 70] width 37 height 41
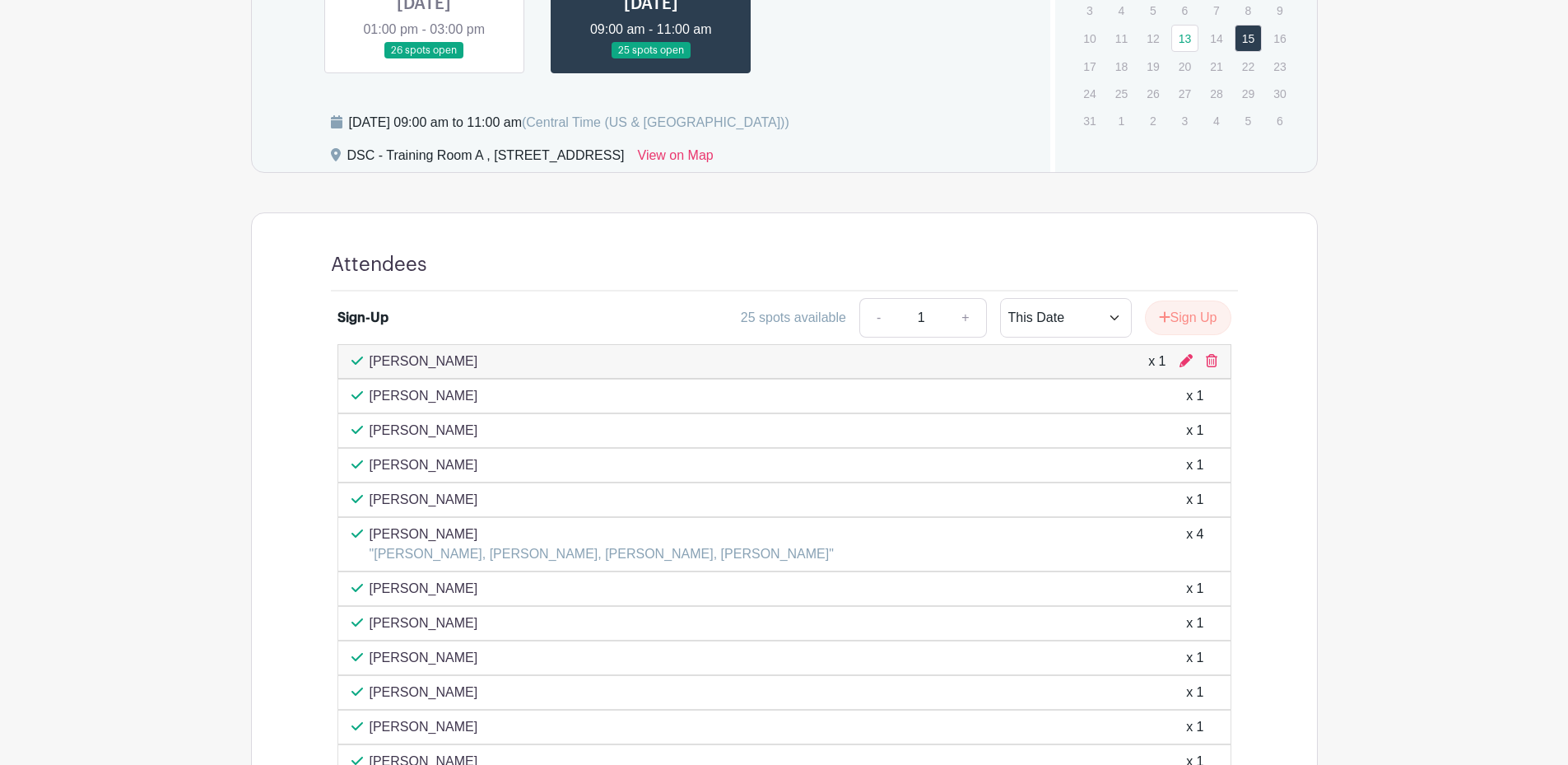
scroll to position [940, 0]
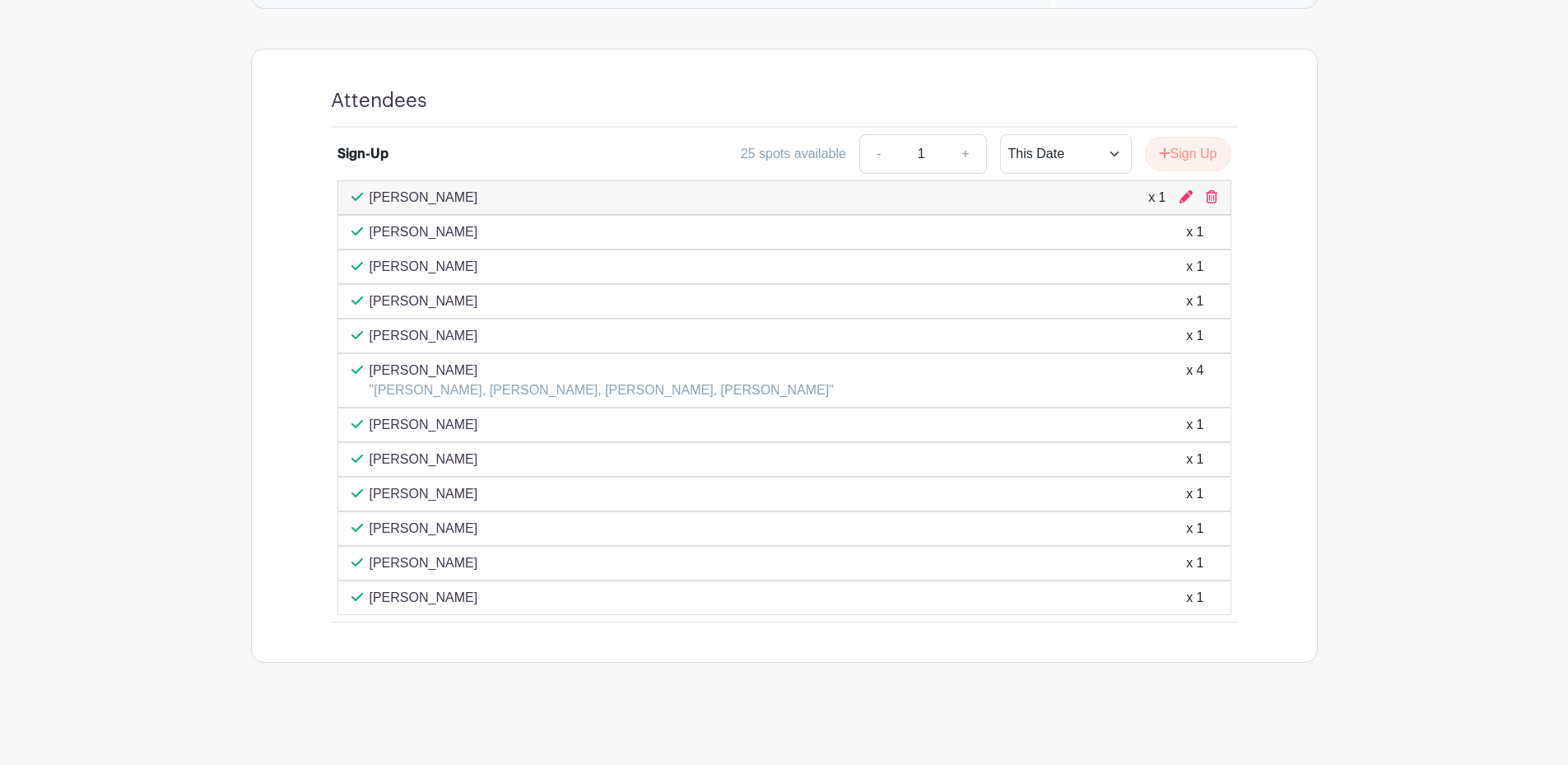
scroll to position [1022, 0]
